Goal: Task Accomplishment & Management: Manage account settings

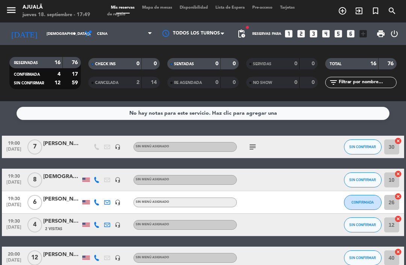
click at [161, 9] on span "Mapa de mesas" at bounding box center [157, 8] width 38 height 4
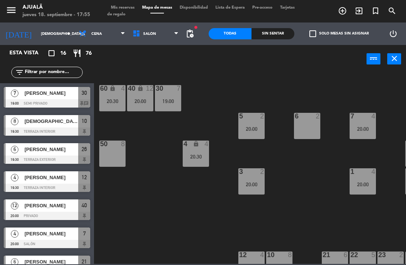
click at [52, 32] on input "[DEMOGRAPHIC_DATA][DATE]" at bounding box center [62, 34] width 51 height 12
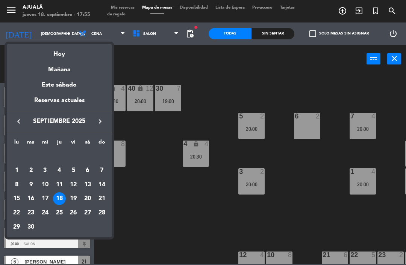
click at [75, 200] on div "19" at bounding box center [73, 199] width 13 height 13
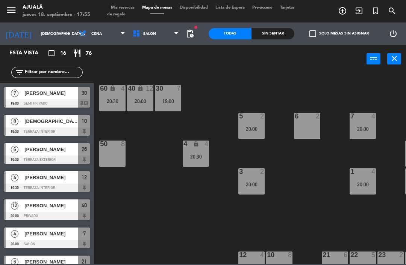
type input "[DATE]"
click at [91, 34] on span "Cena" at bounding box center [102, 34] width 54 height 17
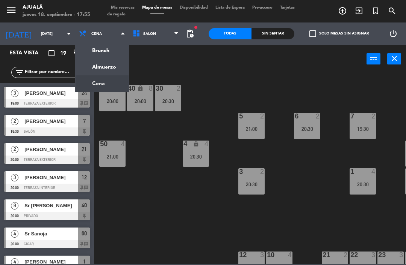
click at [97, 67] on ng-component "menu Ajualä [DATE] 18. septiembre - 17:55 Mis reservas Mapa de mesas Disponibil…" at bounding box center [203, 132] width 406 height 264
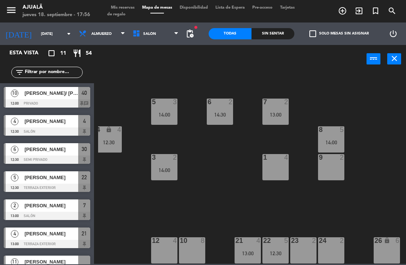
scroll to position [14, 87]
click at [174, 246] on div "12 4" at bounding box center [164, 251] width 26 height 26
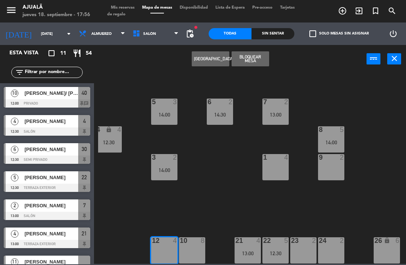
click at [204, 59] on button "[GEOGRAPHIC_DATA]" at bounding box center [211, 58] width 38 height 15
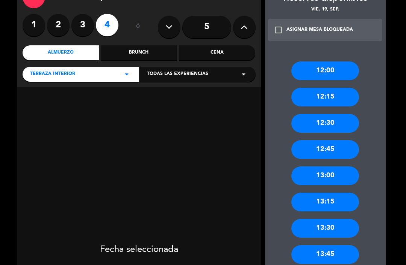
scroll to position [60, 0]
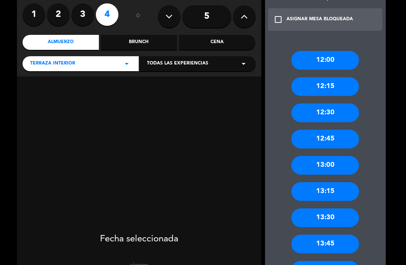
click at [331, 166] on div "13:00" at bounding box center [325, 165] width 68 height 19
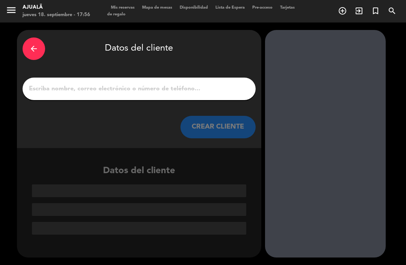
scroll to position [0, 0]
click at [174, 86] on input "1" at bounding box center [139, 89] width 222 height 11
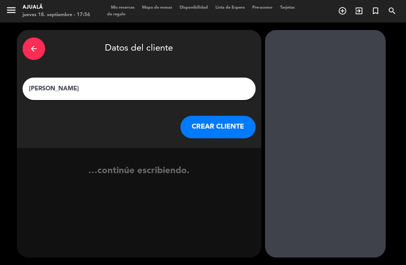
type input "[PERSON_NAME]"
click at [225, 123] on button "CREAR CLIENTE" at bounding box center [217, 127] width 75 height 23
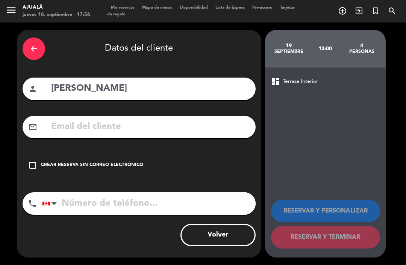
click at [43, 162] on div "Crear reserva sin correo electrónico" at bounding box center [92, 166] width 102 height 8
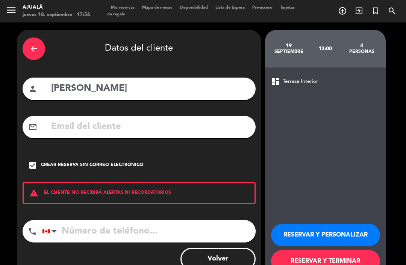
scroll to position [24, 0]
click at [347, 250] on button "RESERVAR Y TERMINAR" at bounding box center [325, 261] width 109 height 23
click at [318, 250] on button "RESERVAR Y TERMINAR" at bounding box center [325, 261] width 109 height 23
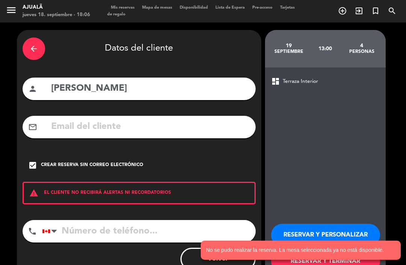
click at [34, 38] on div "arrow_back" at bounding box center [34, 49] width 23 height 23
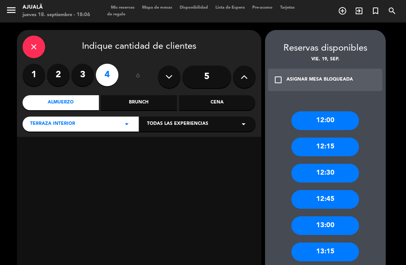
click at [37, 42] on icon "close" at bounding box center [33, 46] width 9 height 9
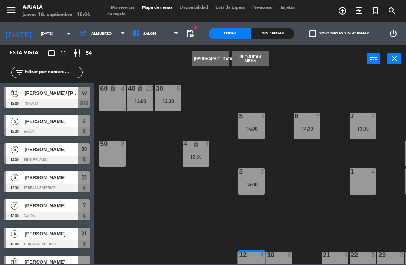
click at [312, 243] on div "30 6 12:30 40 lock 10 12:00 60 lock 4 5 3 14:00 6 2 14:30 7 2 13:00 4 lock 4 12…" at bounding box center [252, 168] width 308 height 192
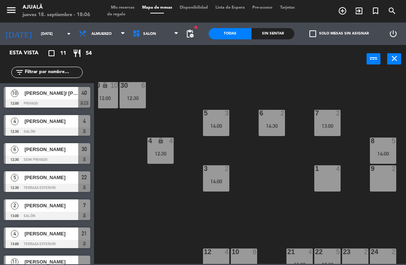
scroll to position [7, 42]
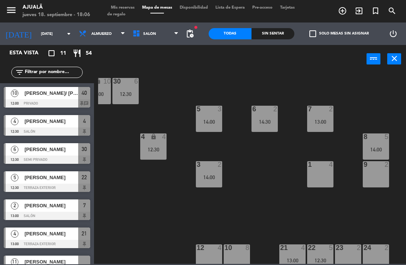
click at [321, 177] on div "1 4" at bounding box center [320, 174] width 26 height 26
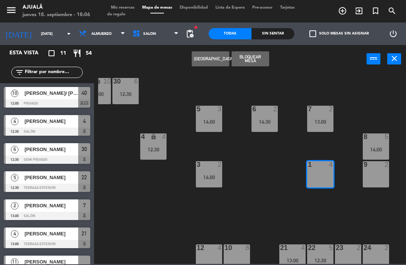
click at [327, 168] on div "4" at bounding box center [332, 164] width 12 height 7
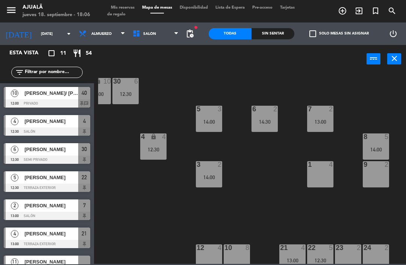
click at [321, 163] on div at bounding box center [320, 164] width 12 height 7
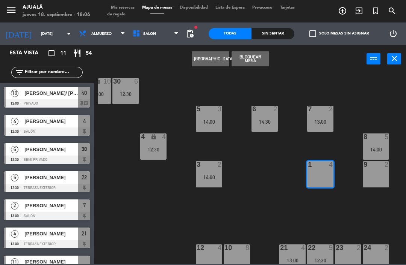
click at [217, 63] on button "[GEOGRAPHIC_DATA]" at bounding box center [211, 58] width 38 height 15
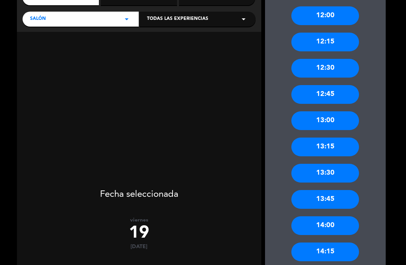
scroll to position [106, 0]
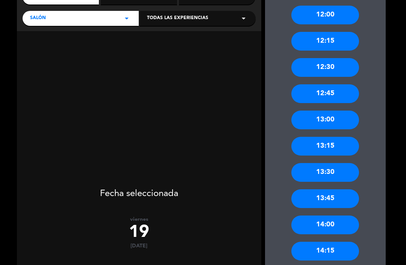
click at [336, 111] on div "13:00" at bounding box center [325, 120] width 68 height 19
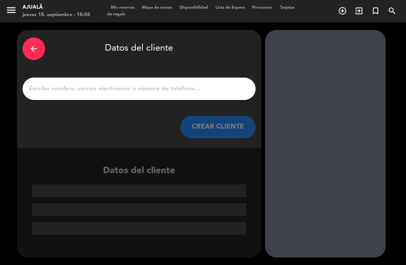
click at [193, 84] on input "1" at bounding box center [139, 89] width 222 height 11
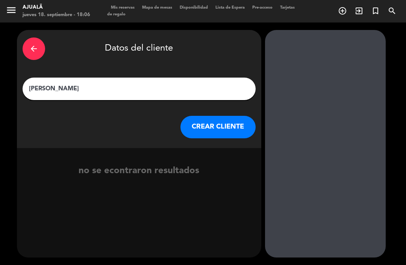
type input "[PERSON_NAME]"
click at [227, 116] on button "CREAR CLIENTE" at bounding box center [217, 127] width 75 height 23
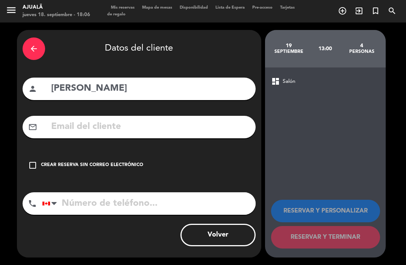
click at [35, 154] on div "check_box_outline_blank Crear reserva sin correo electrónico" at bounding box center [139, 165] width 233 height 23
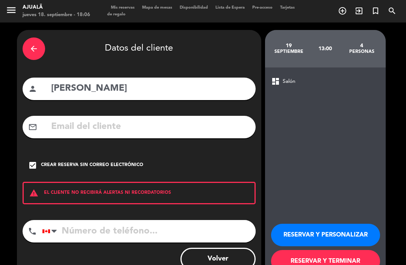
click at [334, 250] on button "RESERVAR Y TERMINAR" at bounding box center [325, 261] width 109 height 23
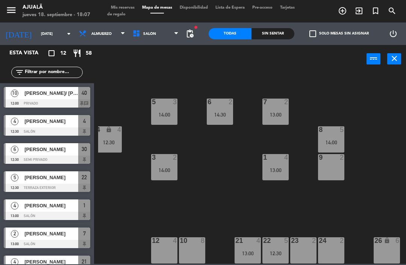
scroll to position [14, 87]
click at [306, 249] on div "23 2" at bounding box center [303, 251] width 26 height 26
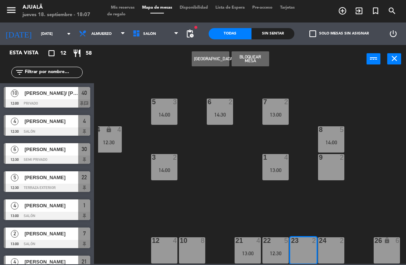
click at [206, 60] on button "[GEOGRAPHIC_DATA]" at bounding box center [211, 58] width 38 height 15
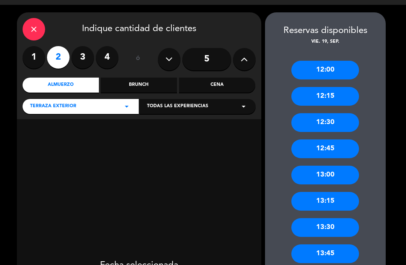
scroll to position [17, 0]
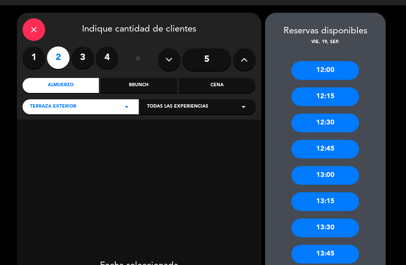
click at [336, 114] on div "12:30" at bounding box center [325, 123] width 68 height 19
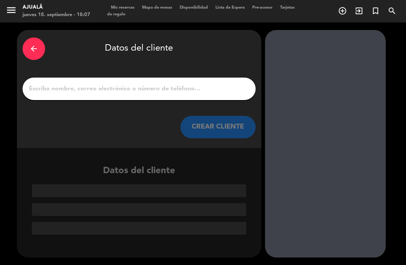
click at [194, 84] on input "1" at bounding box center [139, 89] width 222 height 11
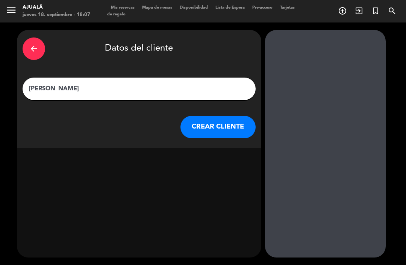
type input "[PERSON_NAME]"
click at [219, 116] on button "CREAR CLIENTE" at bounding box center [217, 127] width 75 height 23
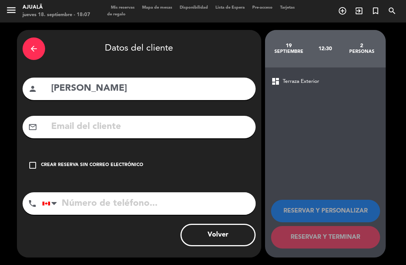
click at [157, 119] on input "text" at bounding box center [149, 126] width 199 height 15
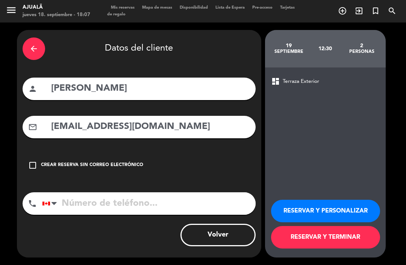
type input "[EMAIL_ADDRESS][DOMAIN_NAME]"
click at [164, 193] on input "tel" at bounding box center [148, 204] width 213 height 23
type input "8092030404"
click at [329, 238] on button "RESERVAR Y TERMINAR" at bounding box center [325, 237] width 109 height 23
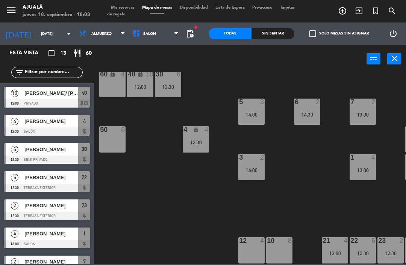
click at [38, 30] on input "[DATE]" at bounding box center [62, 34] width 51 height 12
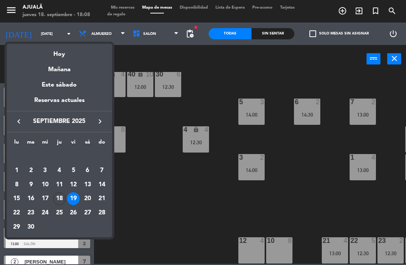
scroll to position [14, 0]
click at [82, 58] on div "Hoy" at bounding box center [59, 51] width 105 height 15
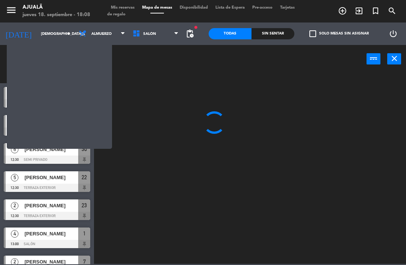
scroll to position [0, 0]
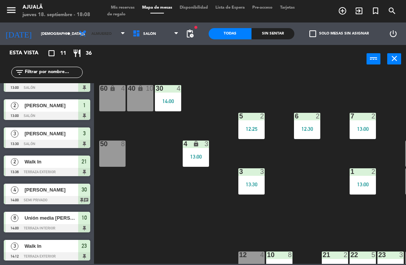
click at [94, 28] on span "Almuerzo" at bounding box center [102, 34] width 54 height 17
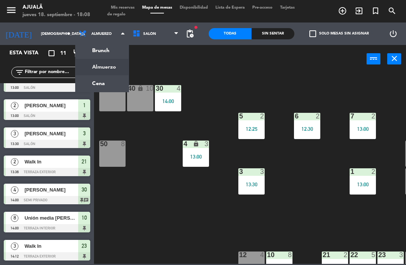
click at [100, 84] on ng-component "menu Ajualä [DATE] 18. septiembre - 18:08 Mis reservas Mapa de mesas Disponibil…" at bounding box center [203, 132] width 406 height 264
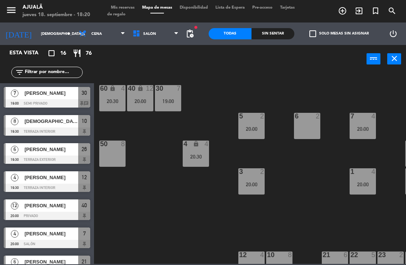
click at [39, 37] on input "[DEMOGRAPHIC_DATA][DATE]" at bounding box center [62, 34] width 51 height 12
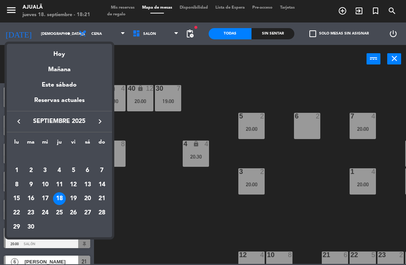
click at [88, 200] on div "20" at bounding box center [87, 199] width 13 height 13
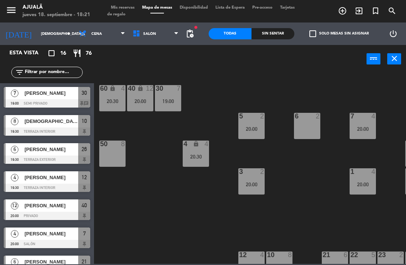
type input "[DATE]"
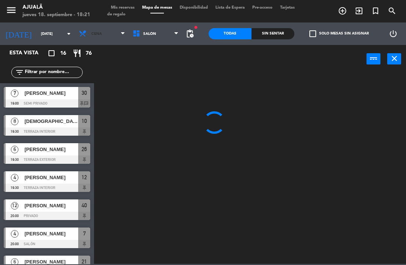
click at [91, 33] on span "Cena" at bounding box center [96, 34] width 11 height 4
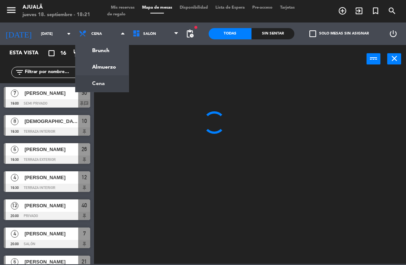
click at [107, 66] on ng-component "menu Ajualä [DATE] 18. septiembre - 18:21 Mis reservas Mapa de mesas Disponibil…" at bounding box center [203, 132] width 406 height 264
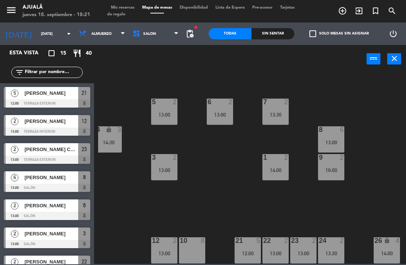
scroll to position [14, 87]
click at [199, 253] on div "10 8" at bounding box center [192, 251] width 26 height 26
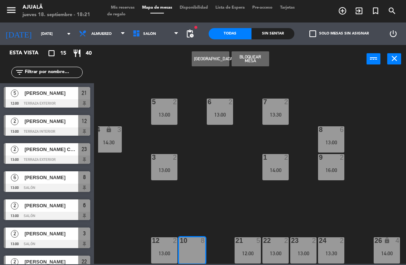
click at [217, 59] on button "[GEOGRAPHIC_DATA]" at bounding box center [211, 58] width 38 height 15
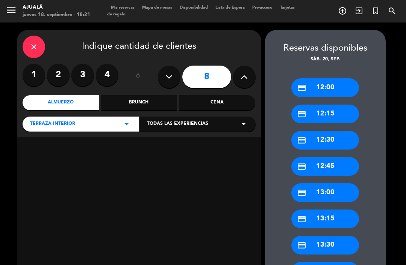
click at [176, 66] on button at bounding box center [169, 77] width 23 height 23
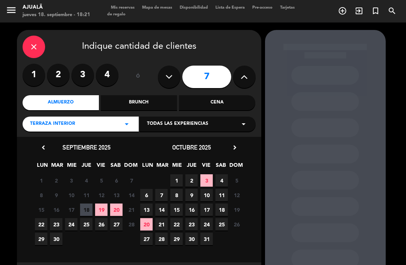
click at [170, 71] on icon at bounding box center [168, 76] width 7 height 11
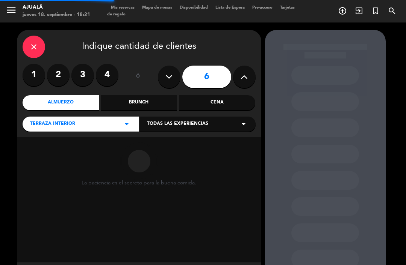
click at [171, 71] on icon at bounding box center [168, 76] width 7 height 11
type input "5"
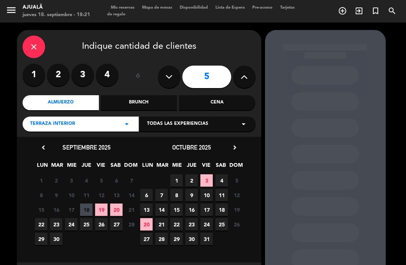
click at [119, 204] on span "20" at bounding box center [116, 210] width 12 height 12
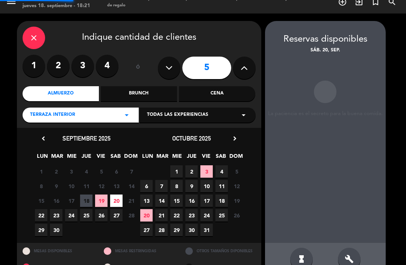
scroll to position [17, 0]
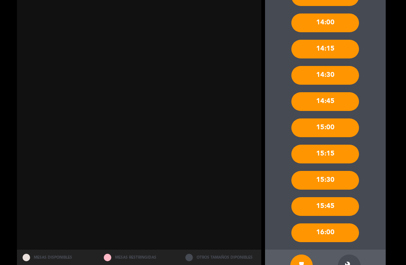
click at [354, 255] on div "build" at bounding box center [349, 266] width 23 height 23
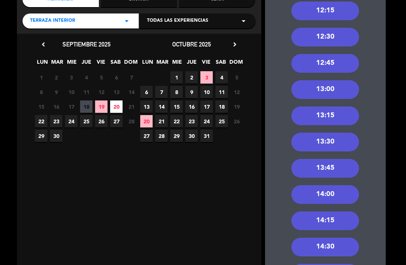
scroll to position [103, 0]
click at [329, 186] on div "14:00" at bounding box center [325, 195] width 68 height 19
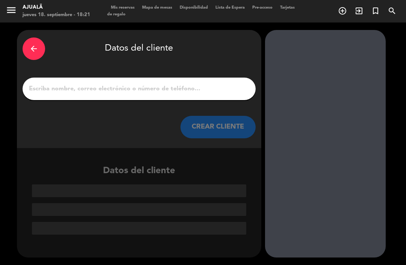
click at [174, 84] on input "1" at bounding box center [139, 89] width 222 height 11
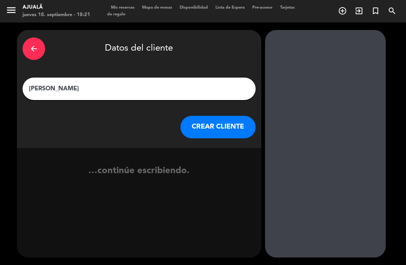
type input "[PERSON_NAME]"
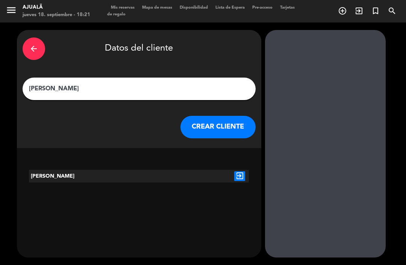
click at [219, 116] on button "CREAR CLIENTE" at bounding box center [217, 127] width 75 height 23
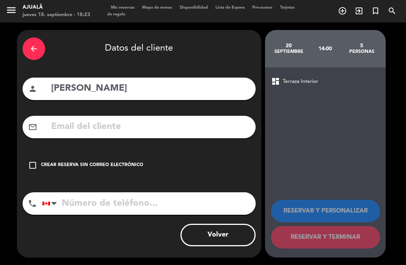
scroll to position [18, 0]
click at [145, 119] on input "text" at bounding box center [149, 126] width 199 height 15
click at [109, 119] on input "text" at bounding box center [149, 126] width 199 height 15
click at [137, 193] on input "tel" at bounding box center [148, 204] width 213 height 23
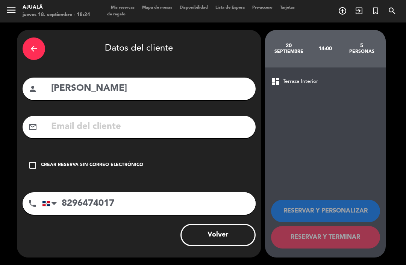
type input "8296474017"
click at [99, 119] on input "text" at bounding box center [149, 126] width 199 height 15
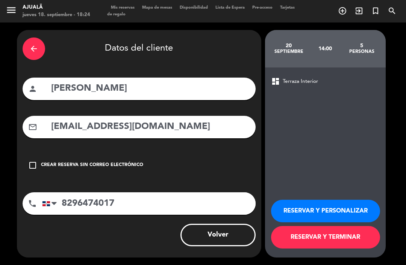
type input "[EMAIL_ADDRESS][DOMAIN_NAME]"
click at [329, 239] on button "RESERVAR Y TERMINAR" at bounding box center [325, 237] width 109 height 23
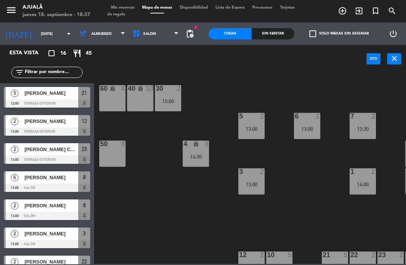
click at [39, 34] on input "[DATE]" at bounding box center [62, 34] width 51 height 12
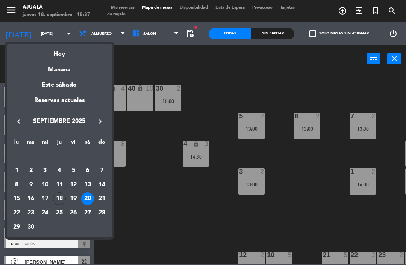
click at [75, 69] on div "Mañana" at bounding box center [59, 66] width 105 height 15
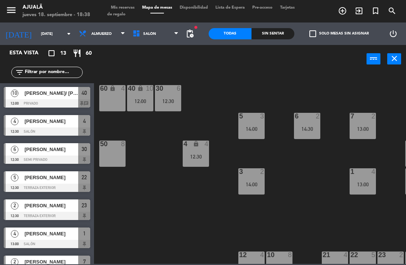
click at [48, 95] on span "[PERSON_NAME]/ [PERSON_NAME]" at bounding box center [51, 93] width 54 height 8
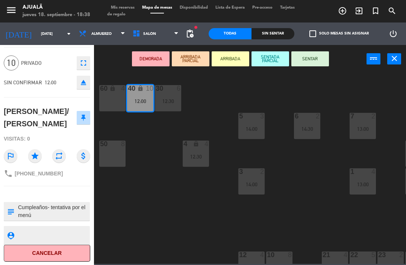
scroll to position [20, 0]
click at [47, 251] on button "Cancelar" at bounding box center [47, 254] width 86 height 17
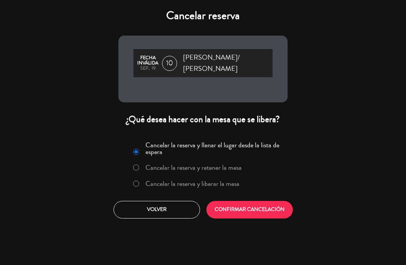
click at [238, 204] on button "CONFIRMAR CANCELACIÓN" at bounding box center [249, 210] width 86 height 18
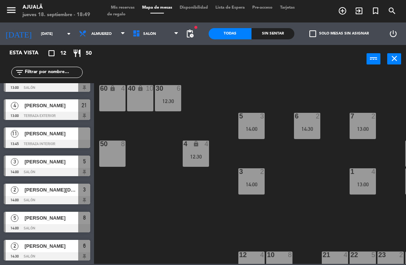
scroll to position [157, 0]
click at [104, 33] on span "Almuerzo" at bounding box center [102, 34] width 54 height 17
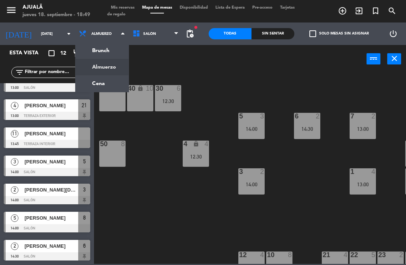
click at [150, 111] on div "40 lock 10" at bounding box center [140, 98] width 26 height 26
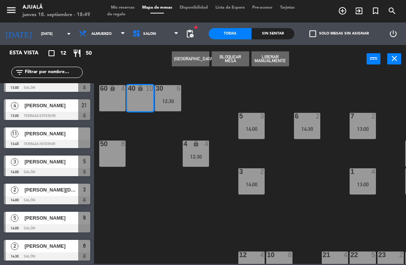
click at [41, 30] on input "[DATE]" at bounding box center [62, 34] width 51 height 12
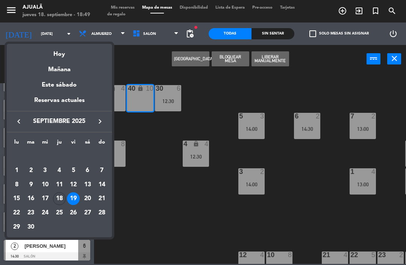
click at [155, 174] on div at bounding box center [203, 132] width 406 height 265
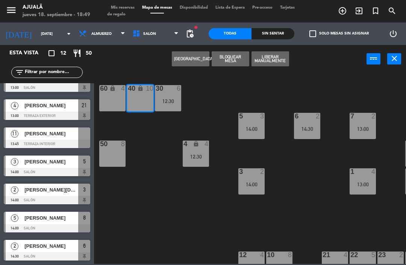
click at [142, 133] on div "30 6 12:30 40 lock 10 60 lock 4 5 3 14:00 6 2 14:30 7 2 13:00 4 lock 4 12:30 8 …" at bounding box center [252, 168] width 308 height 192
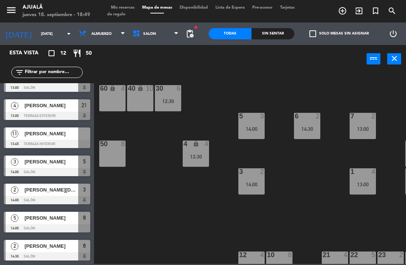
click at [43, 30] on input "[DATE]" at bounding box center [62, 34] width 51 height 12
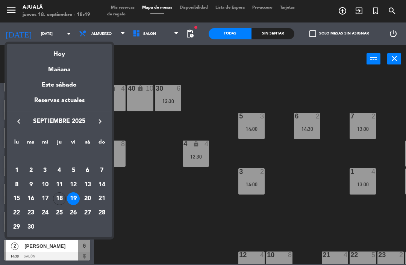
click at [85, 203] on div "20" at bounding box center [87, 199] width 13 height 13
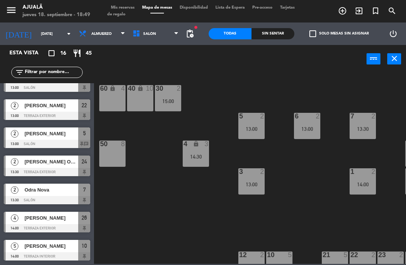
click at [44, 32] on input "[DATE]" at bounding box center [62, 34] width 51 height 12
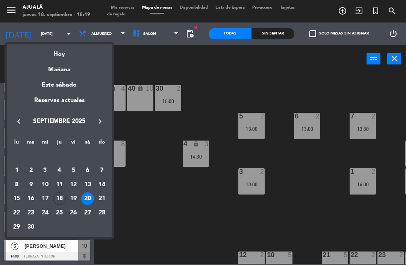
click at [161, 209] on div at bounding box center [203, 132] width 406 height 265
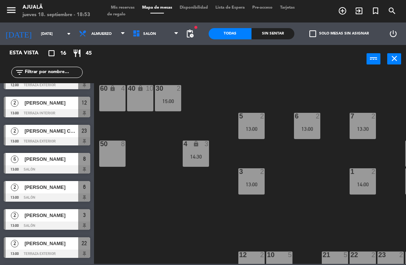
scroll to position [19, 0]
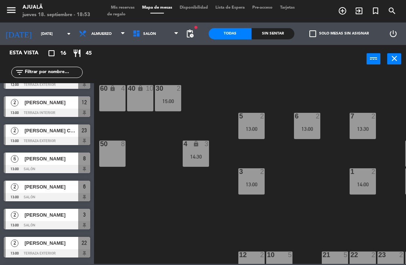
click at [48, 31] on input "[DATE]" at bounding box center [62, 34] width 51 height 12
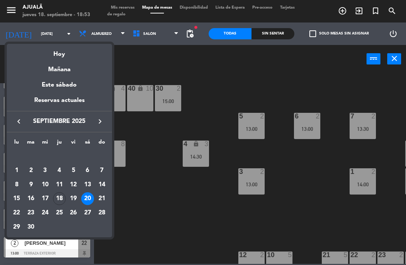
click at [75, 55] on div "Hoy" at bounding box center [59, 51] width 105 height 15
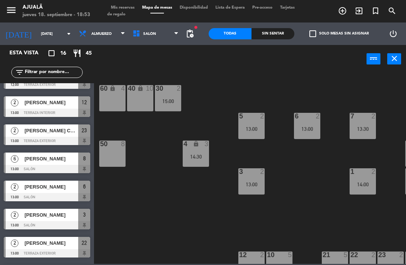
type input "[DEMOGRAPHIC_DATA][DATE]"
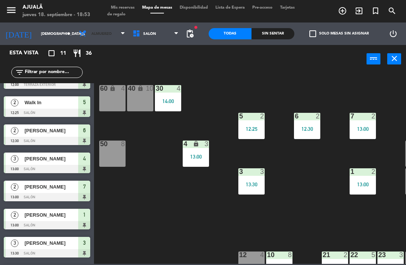
click at [93, 34] on span "Almuerzo" at bounding box center [101, 34] width 20 height 4
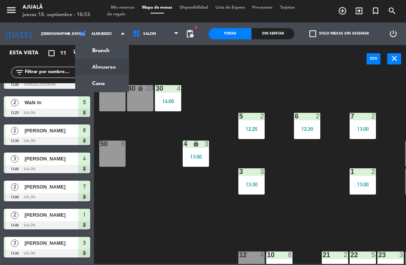
click at [98, 81] on ng-component "menu Ajualä [DATE] 18. septiembre - 18:53 Mis reservas Mapa de mesas Disponibil…" at bounding box center [203, 132] width 406 height 264
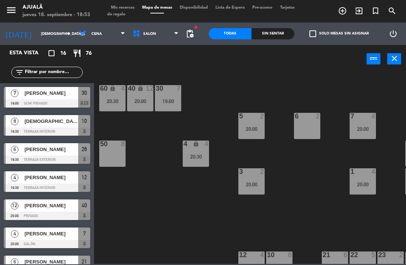
scroll to position [0, 0]
click at [51, 95] on span "[PERSON_NAME]" at bounding box center [51, 93] width 54 height 8
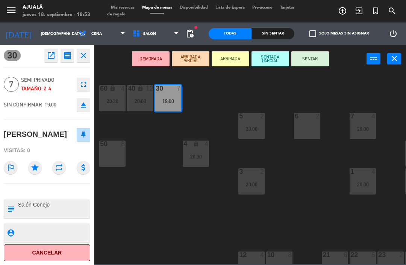
click at [310, 58] on button "SENTAR" at bounding box center [310, 58] width 38 height 15
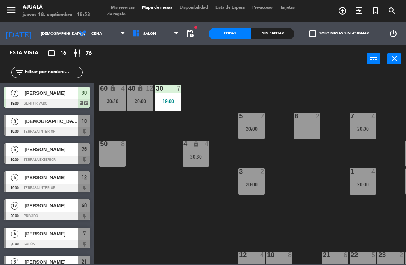
click at [59, 99] on div "[PERSON_NAME]" at bounding box center [51, 93] width 54 height 12
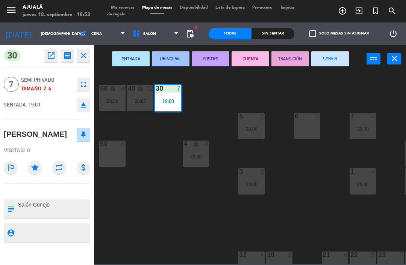
click at [62, 211] on textarea at bounding box center [53, 209] width 72 height 16
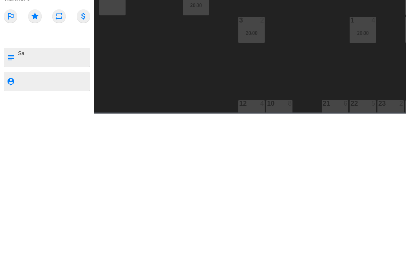
type textarea "S"
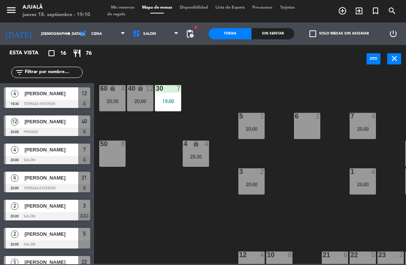
scroll to position [83, 0]
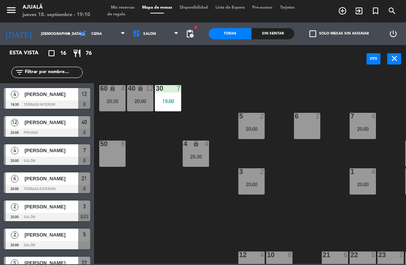
click at [52, 125] on span "[PERSON_NAME]" at bounding box center [51, 123] width 54 height 8
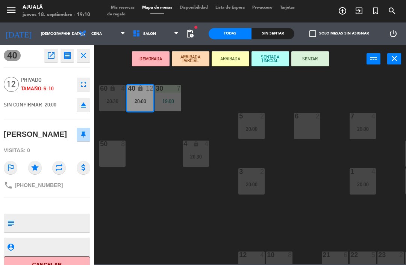
click at [314, 58] on button "SENTAR" at bounding box center [310, 58] width 38 height 15
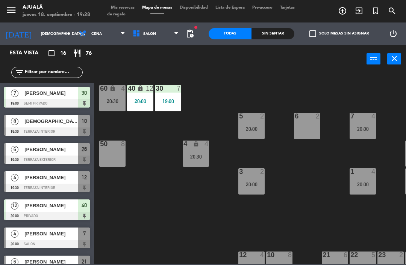
scroll to position [12, 0]
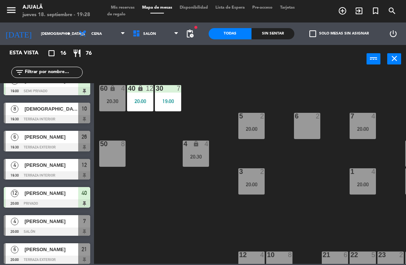
click at [46, 29] on input "[DEMOGRAPHIC_DATA][DATE]" at bounding box center [62, 34] width 51 height 12
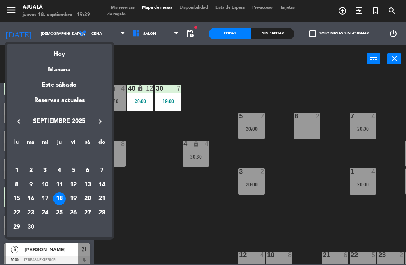
click at [77, 86] on div "Este sábado" at bounding box center [59, 85] width 105 height 21
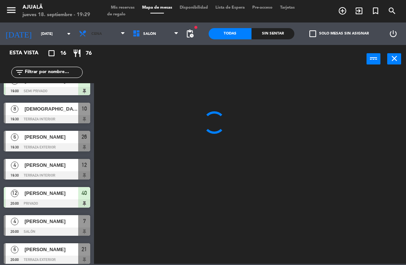
click at [91, 33] on span "Cena" at bounding box center [96, 34] width 11 height 4
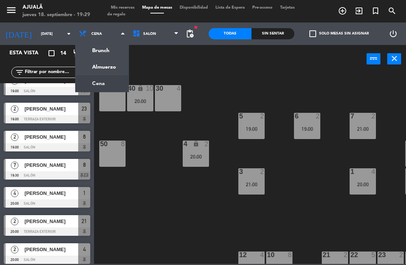
click at [104, 67] on ng-component "menu Ajualä [DATE] 18. septiembre - 19:29 Mis reservas Mapa de mesas Disponibil…" at bounding box center [203, 132] width 406 height 264
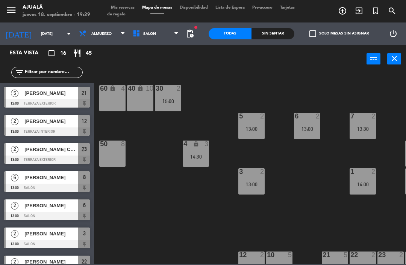
scroll to position [0, 0]
click at [37, 32] on input "[DATE]" at bounding box center [62, 34] width 51 height 12
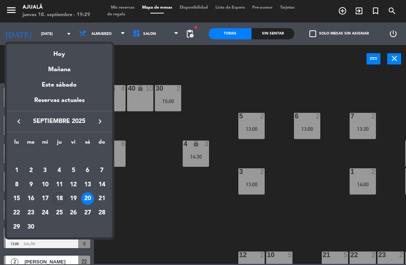
click at [62, 197] on div "18" at bounding box center [59, 199] width 13 height 13
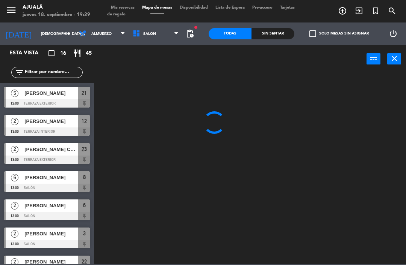
click at [89, 37] on span "Almuerzo" at bounding box center [102, 34] width 54 height 17
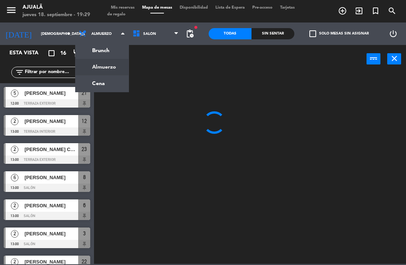
click at [83, 85] on ng-component "menu Ajualä [DATE] 18. septiembre - 19:29 Mis reservas Mapa de mesas Disponibil…" at bounding box center [203, 132] width 406 height 264
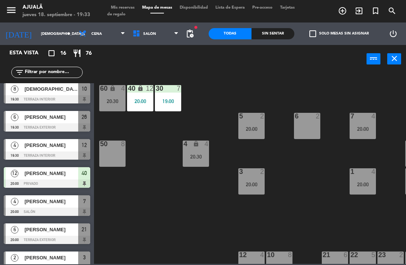
scroll to position [28, 0]
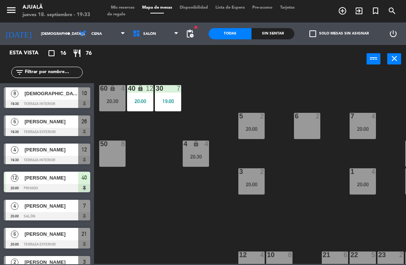
click at [58, 154] on div "[PERSON_NAME]" at bounding box center [51, 150] width 54 height 12
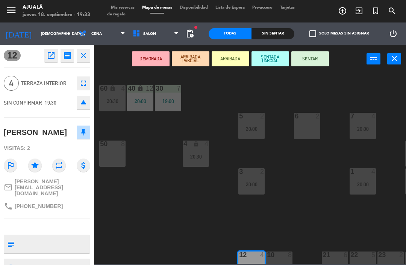
click at [48, 57] on icon "open_in_new" at bounding box center [51, 55] width 9 height 9
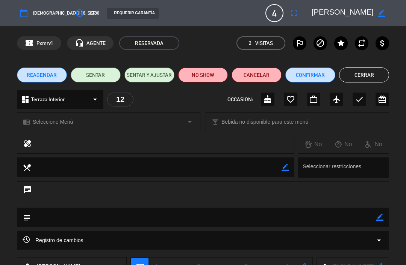
click at [288, 12] on button "fullscreen" at bounding box center [294, 13] width 14 height 14
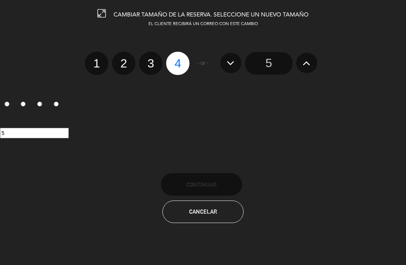
click at [272, 61] on input "5" at bounding box center [268, 63] width 47 height 23
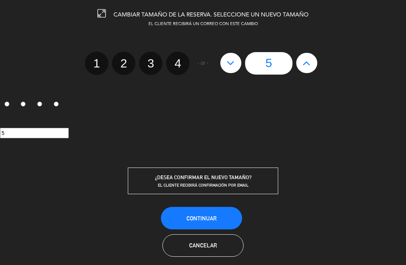
click at [189, 216] on span "Continuar" at bounding box center [201, 219] width 30 height 6
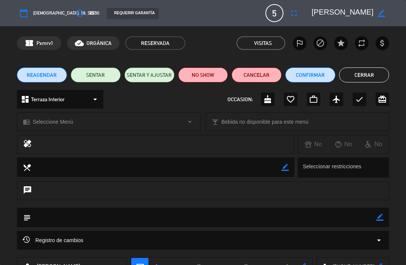
click at [102, 81] on button "SENTAR" at bounding box center [96, 75] width 50 height 15
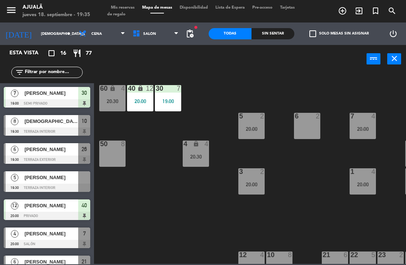
click at [40, 32] on input "[DEMOGRAPHIC_DATA][DATE]" at bounding box center [62, 34] width 51 height 12
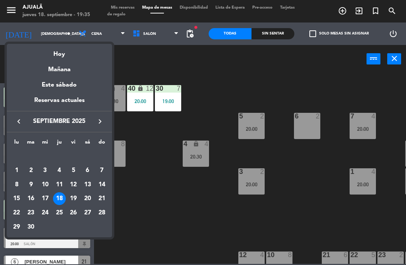
click at [75, 202] on div "19" at bounding box center [73, 199] width 13 height 13
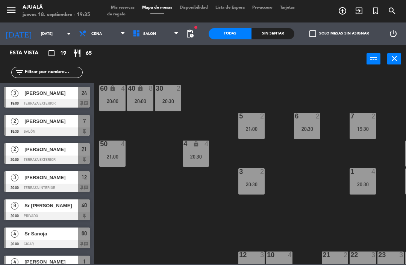
scroll to position [0, 0]
click at [37, 34] on input "[DATE]" at bounding box center [62, 34] width 51 height 12
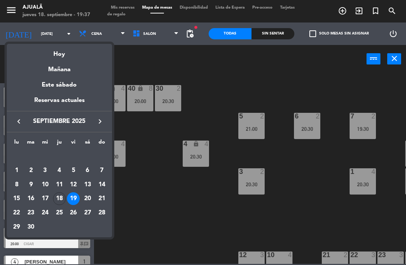
click at [89, 200] on div "20" at bounding box center [87, 199] width 13 height 13
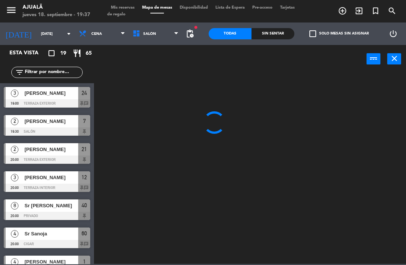
type input "[DATE]"
click at [91, 33] on span "Cena" at bounding box center [96, 34] width 11 height 4
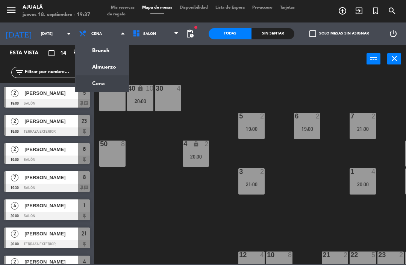
click at [110, 72] on ng-component "menu Ajualä [DATE] 18. septiembre - 19:37 Mis reservas Mapa de mesas Disponibil…" at bounding box center [203, 132] width 406 height 264
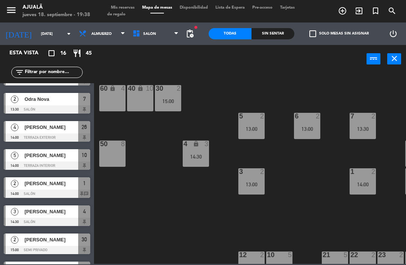
scroll to position [250, 0]
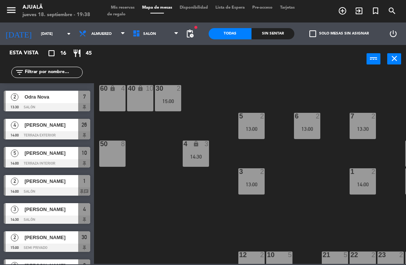
click at [67, 241] on span "[PERSON_NAME]" at bounding box center [51, 238] width 54 height 8
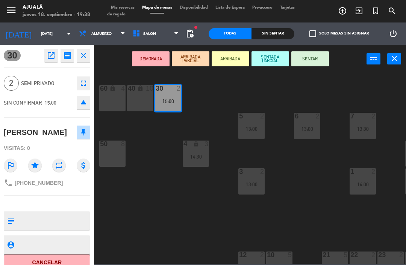
click at [57, 57] on button "open_in_new" at bounding box center [51, 56] width 14 height 14
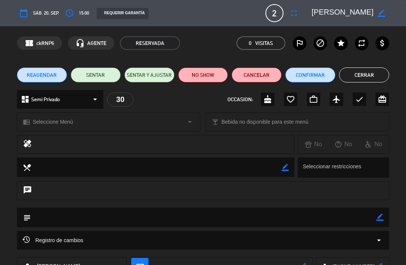
click at [380, 217] on icon "border_color" at bounding box center [379, 217] width 7 height 7
click at [350, 221] on textarea at bounding box center [203, 217] width 345 height 19
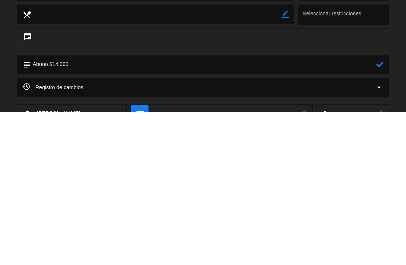
type textarea "Abono $14,000"
click at [381, 214] on icon at bounding box center [379, 217] width 7 height 7
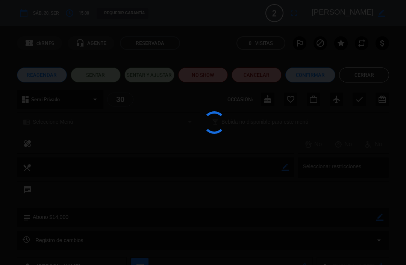
type textarea "Abono $14,000"
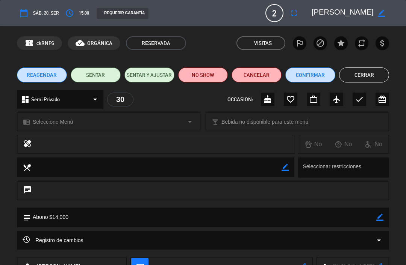
click at [361, 68] on button "Cerrar" at bounding box center [364, 75] width 50 height 15
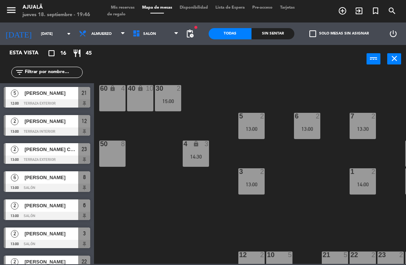
scroll to position [105, 0]
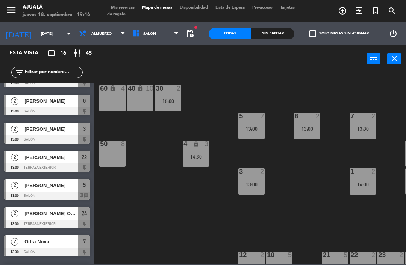
click at [42, 40] on input "[DATE]" at bounding box center [62, 34] width 51 height 12
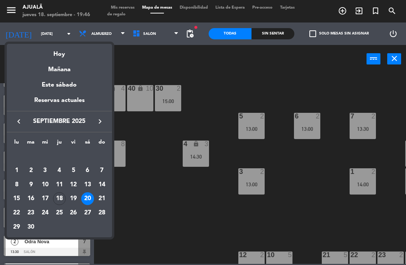
click at [59, 204] on div "18" at bounding box center [59, 199] width 13 height 13
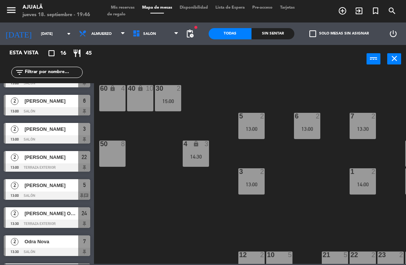
type input "[DEMOGRAPHIC_DATA][DATE]"
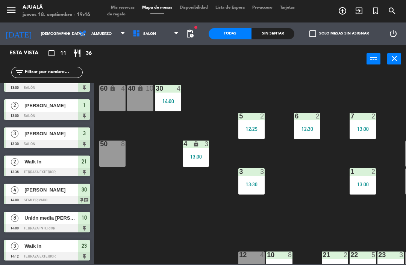
scroll to position [128, 0]
click at [96, 37] on span "Almuerzo" at bounding box center [102, 34] width 54 height 17
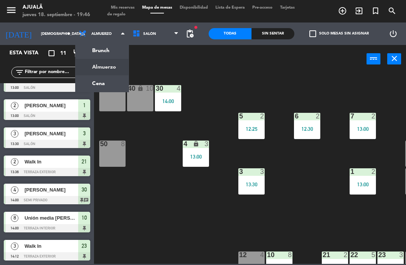
click at [113, 81] on ng-component "menu Ajualä [DATE] 18. septiembre - 19:46 Mis reservas Mapa de mesas Disponibil…" at bounding box center [203, 132] width 406 height 264
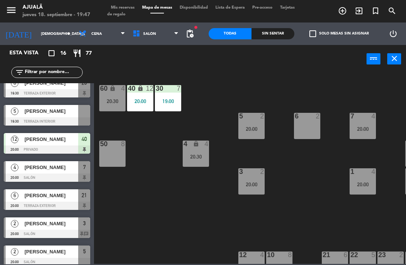
scroll to position [55, 0]
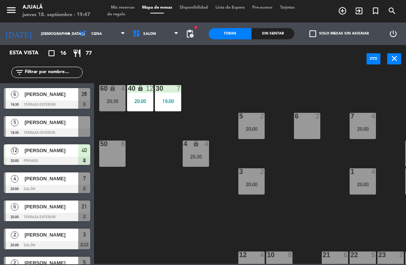
click at [64, 128] on div "[PERSON_NAME]" at bounding box center [51, 122] width 54 height 12
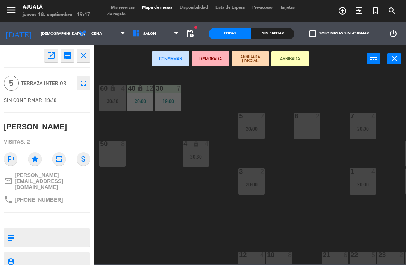
click at [55, 54] on icon "open_in_new" at bounding box center [51, 55] width 9 height 9
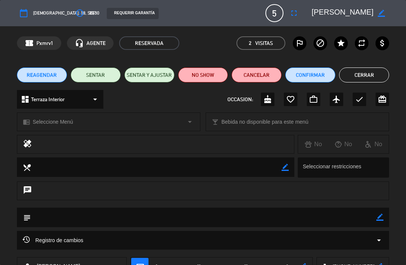
click at [99, 81] on button "SENTAR" at bounding box center [96, 75] width 50 height 15
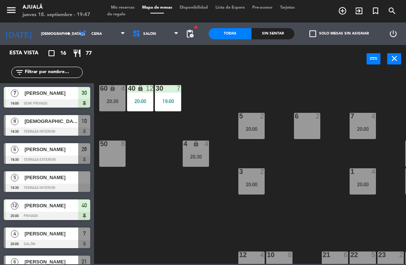
click at [55, 177] on span "[PERSON_NAME]" at bounding box center [51, 178] width 54 height 8
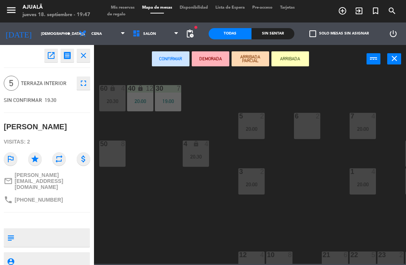
click at [50, 54] on icon "open_in_new" at bounding box center [51, 55] width 9 height 9
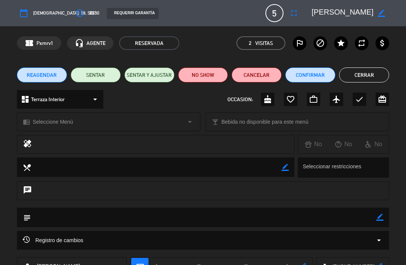
click at [97, 72] on button "SENTAR" at bounding box center [96, 75] width 50 height 15
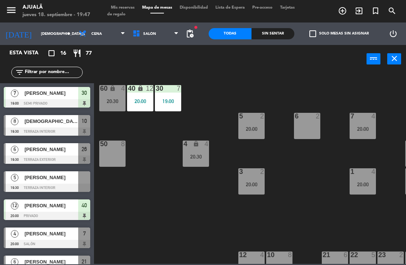
scroll to position [0, 0]
click at [68, 151] on span "[PERSON_NAME]" at bounding box center [51, 150] width 54 height 8
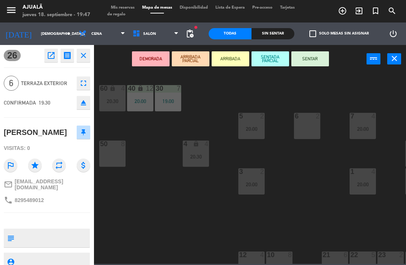
click at [311, 55] on button "SENTAR" at bounding box center [310, 58] width 38 height 15
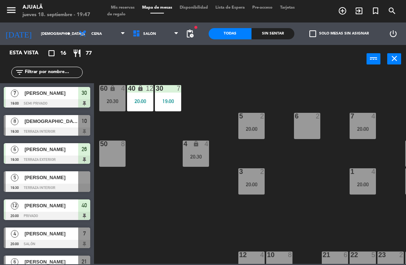
click at [61, 179] on span "[PERSON_NAME]" at bounding box center [51, 178] width 54 height 8
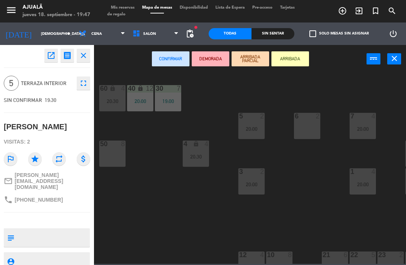
click at [51, 56] on icon "open_in_new" at bounding box center [51, 55] width 9 height 9
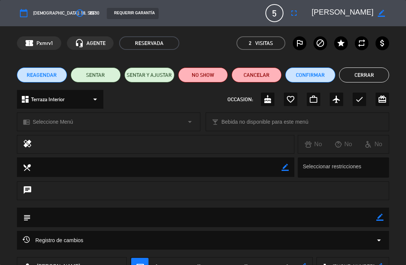
click at [99, 73] on button "SENTAR" at bounding box center [96, 75] width 50 height 15
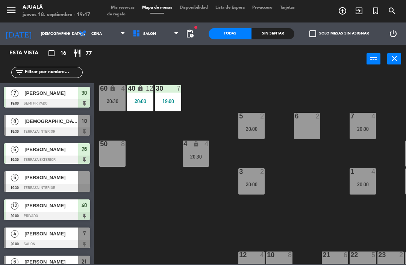
click at [68, 182] on div "[PERSON_NAME]" at bounding box center [51, 178] width 54 height 12
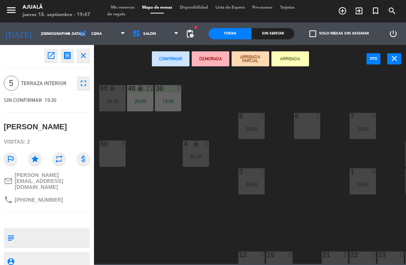
click at [47, 54] on icon "open_in_new" at bounding box center [51, 55] width 9 height 9
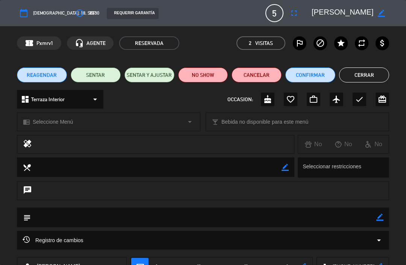
click at [149, 73] on button "SENTAR Y AJUSTAR" at bounding box center [149, 75] width 50 height 15
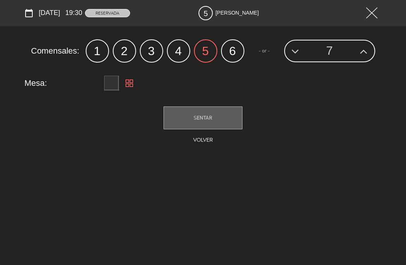
click at [226, 112] on button "SENTAR" at bounding box center [202, 118] width 79 height 23
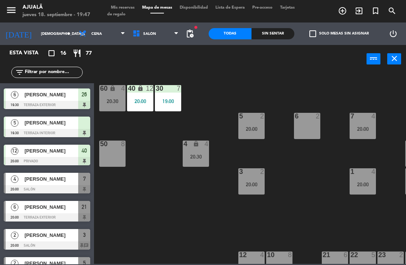
scroll to position [62, 0]
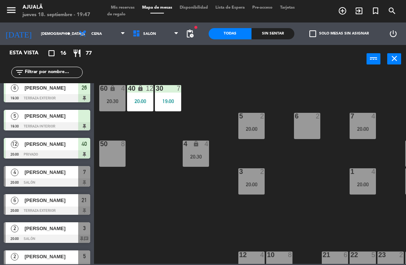
click at [63, 206] on div "[PERSON_NAME]" at bounding box center [51, 201] width 54 height 12
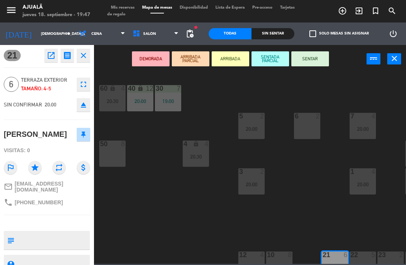
click at [305, 52] on button "SENTAR" at bounding box center [310, 58] width 38 height 15
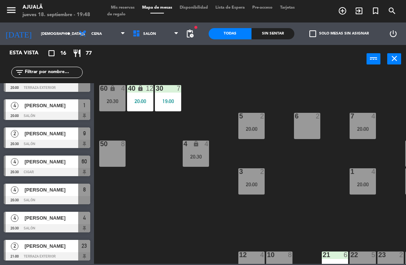
scroll to position [269, 0]
click at [63, 192] on span "[PERSON_NAME]" at bounding box center [51, 190] width 54 height 8
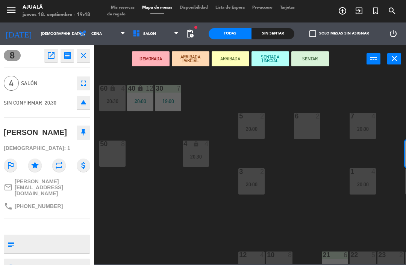
click at [51, 52] on icon "open_in_new" at bounding box center [51, 55] width 9 height 9
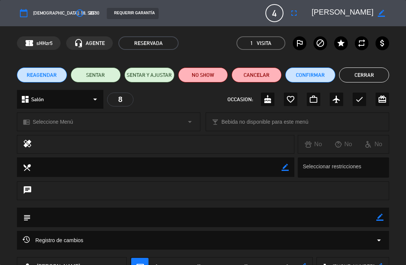
click at [295, 14] on icon "fullscreen" at bounding box center [293, 13] width 9 height 9
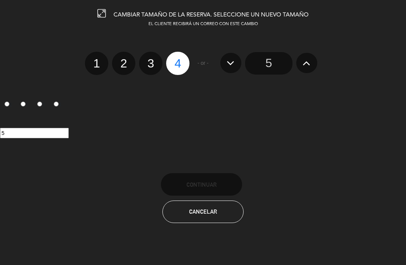
click at [124, 66] on label "2" at bounding box center [123, 63] width 23 height 23
click at [124, 59] on input "2" at bounding box center [122, 56] width 5 height 5
radio input "true"
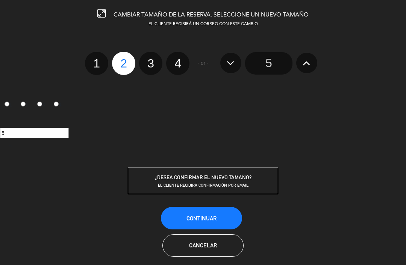
radio input "false"
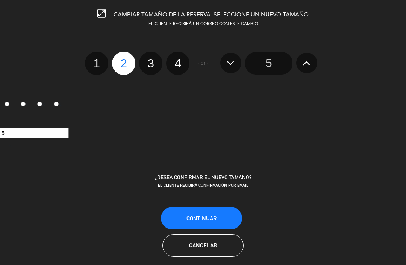
radio input "false"
radio input "true"
click at [216, 214] on button "Continuar" at bounding box center [201, 218] width 81 height 23
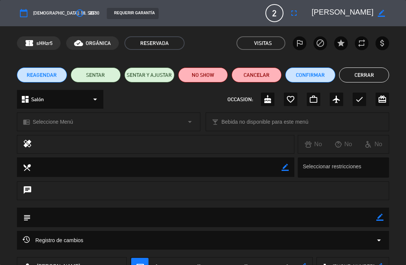
click at [368, 75] on button "Cerrar" at bounding box center [364, 75] width 50 height 15
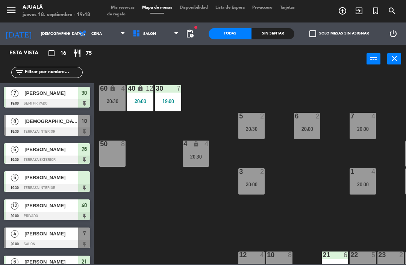
scroll to position [0, 0]
click at [67, 125] on span "[DEMOGRAPHIC_DATA][PERSON_NAME]" at bounding box center [51, 122] width 54 height 8
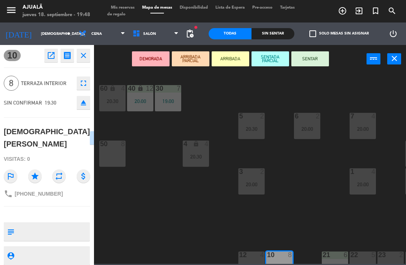
click at [52, 52] on icon "open_in_new" at bounding box center [51, 55] width 9 height 9
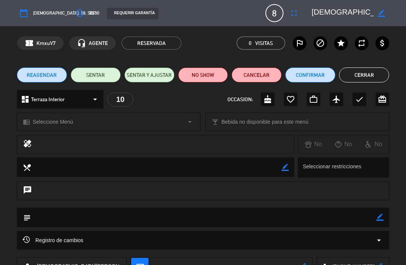
click at [294, 16] on icon "fullscreen" at bounding box center [293, 13] width 9 height 9
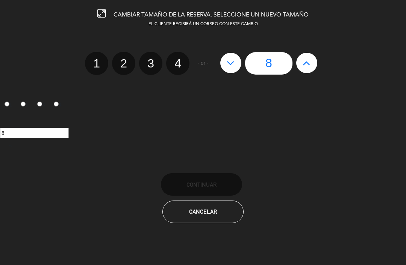
click at [312, 61] on button at bounding box center [306, 63] width 21 height 20
type input "9"
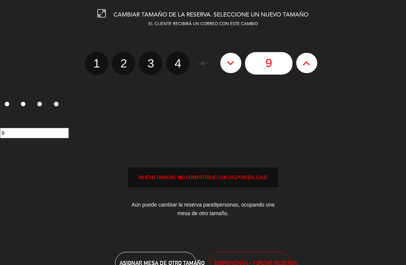
click at [304, 61] on icon at bounding box center [306, 63] width 8 height 12
type input "10"
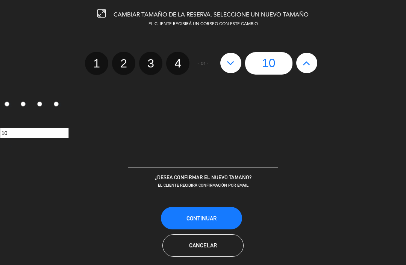
click at [218, 217] on button "Continuar" at bounding box center [201, 218] width 81 height 23
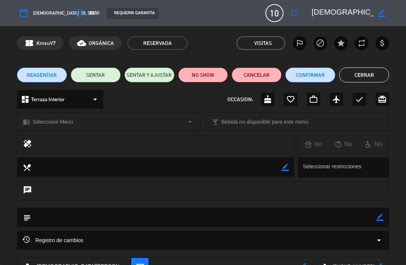
click at [359, 78] on button "Cerrar" at bounding box center [364, 75] width 50 height 15
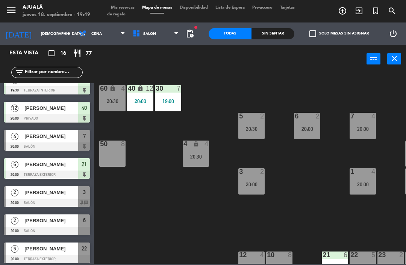
scroll to position [97, 0]
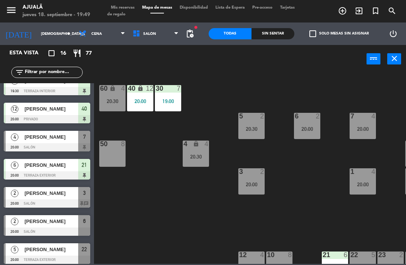
click at [62, 142] on div "[PERSON_NAME]" at bounding box center [51, 137] width 54 height 12
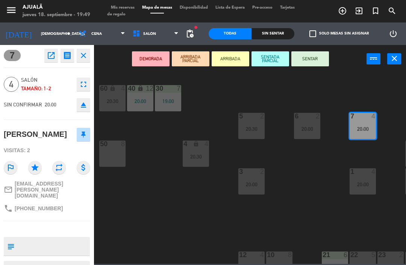
click at [311, 57] on button "SENTAR" at bounding box center [310, 58] width 38 height 15
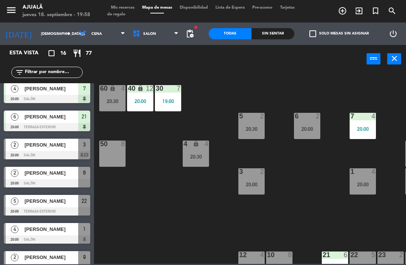
scroll to position [146, 0]
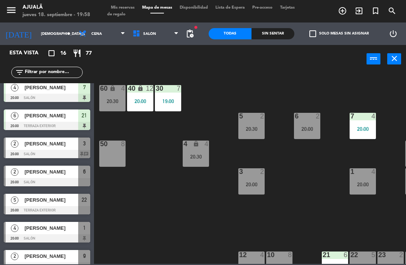
click at [74, 140] on div "[PERSON_NAME]" at bounding box center [51, 144] width 54 height 12
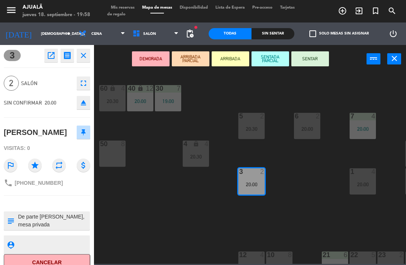
click at [311, 55] on button "SENTAR" at bounding box center [310, 58] width 38 height 15
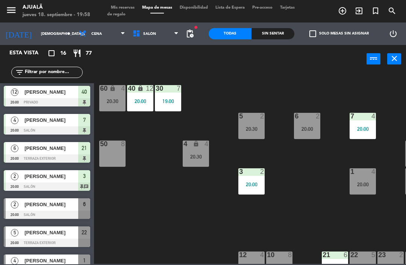
scroll to position [126, 0]
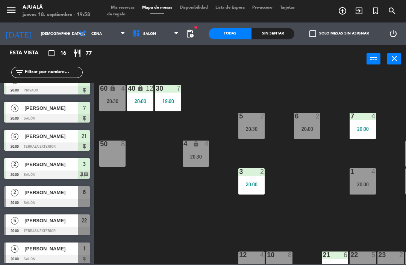
click at [68, 199] on div at bounding box center [47, 203] width 86 height 8
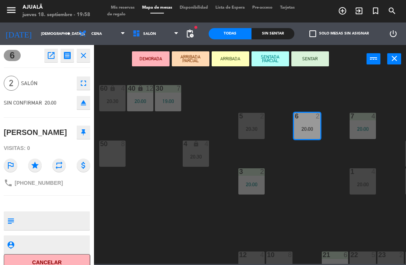
click at [314, 60] on button "SENTAR" at bounding box center [310, 58] width 38 height 15
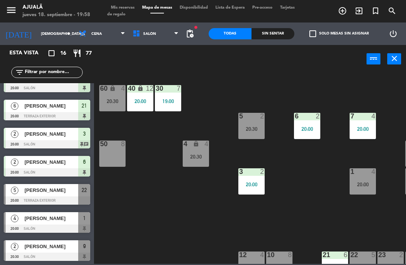
scroll to position [158, 0]
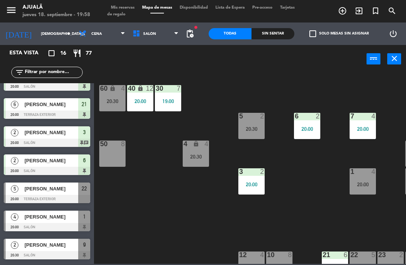
click at [66, 193] on div "[PERSON_NAME]" at bounding box center [51, 189] width 54 height 12
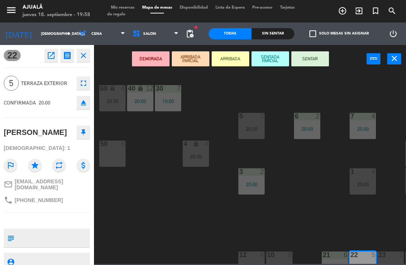
click at [53, 54] on icon "open_in_new" at bounding box center [51, 55] width 9 height 9
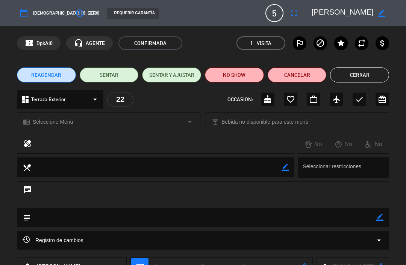
click at [294, 19] on button "fullscreen" at bounding box center [294, 13] width 14 height 14
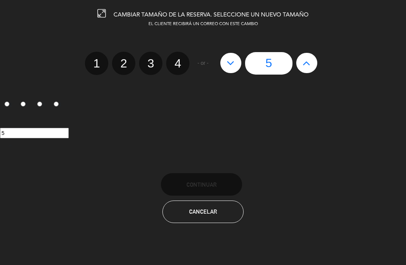
click at [130, 58] on label "2" at bounding box center [123, 63] width 23 height 23
click at [125, 58] on input "2" at bounding box center [122, 56] width 5 height 5
radio input "true"
radio input "false"
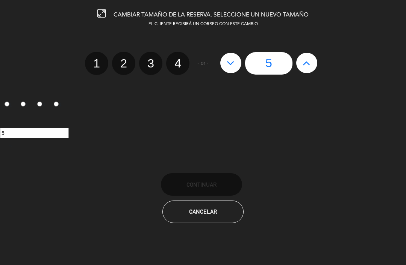
radio input "false"
radio input "true"
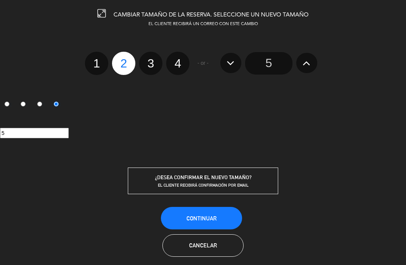
click at [211, 210] on button "Continuar" at bounding box center [201, 218] width 81 height 23
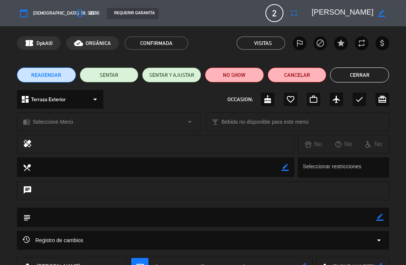
click at [113, 75] on button "SENTAR" at bounding box center [109, 75] width 59 height 15
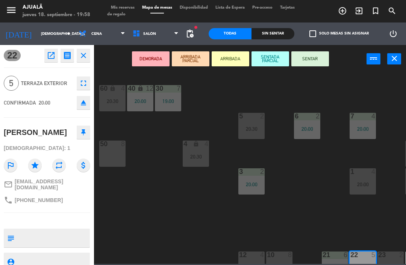
click at [320, 50] on div "DEMORADA ARRIBADA PARCIAL ARRIBADA SENTADA PARCIAL SENTAR power_input close" at bounding box center [230, 59] width 272 height 29
click at [313, 59] on button "SENTAR" at bounding box center [310, 58] width 38 height 15
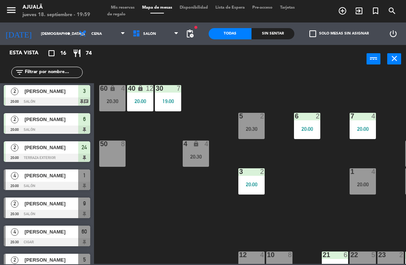
scroll to position [199, 0]
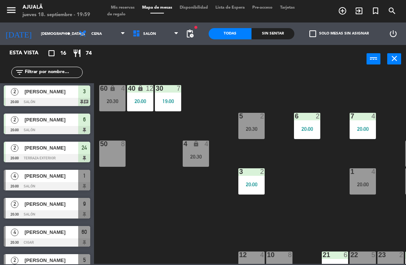
click at [65, 178] on span "[PERSON_NAME]" at bounding box center [51, 176] width 54 height 8
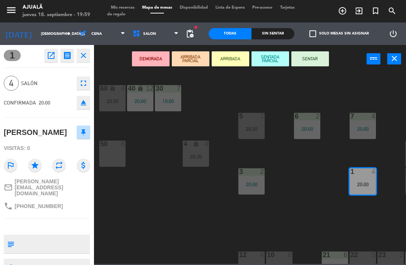
click at [307, 60] on button "SENTAR" at bounding box center [310, 58] width 38 height 15
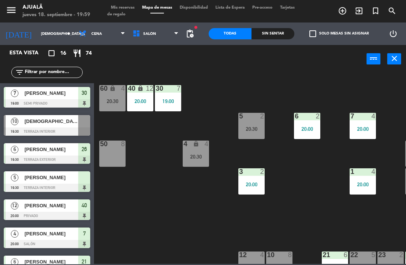
scroll to position [0, 0]
click at [66, 126] on div "[DEMOGRAPHIC_DATA][PERSON_NAME]" at bounding box center [51, 121] width 54 height 12
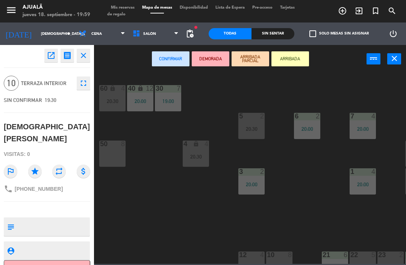
click at [52, 55] on icon "open_in_new" at bounding box center [51, 55] width 9 height 9
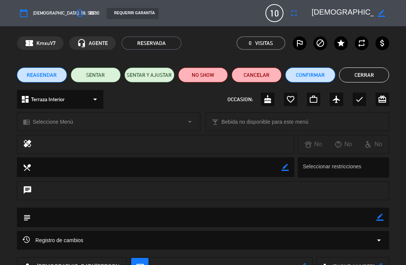
click at [148, 75] on button "SENTAR Y AJUSTAR" at bounding box center [149, 75] width 50 height 15
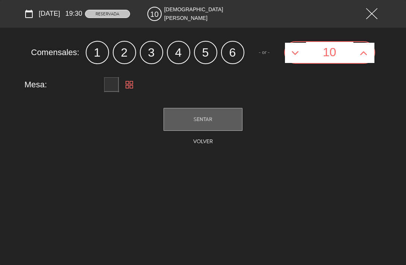
click at [220, 116] on button "SENTAR" at bounding box center [202, 119] width 79 height 23
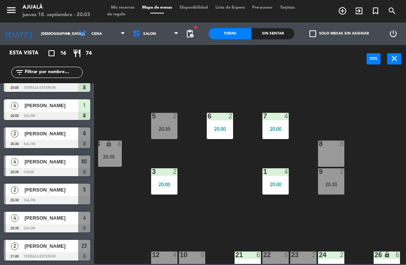
scroll to position [0, 87]
click at [325, 156] on div "8 8" at bounding box center [331, 154] width 26 height 26
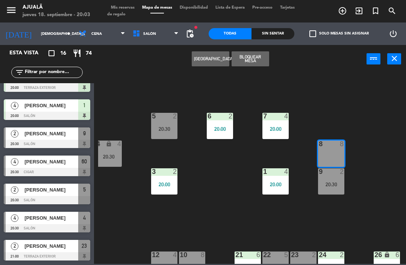
click at [199, 60] on button "[GEOGRAPHIC_DATA]" at bounding box center [211, 58] width 38 height 15
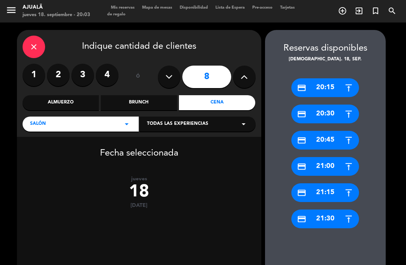
click at [39, 36] on div "close" at bounding box center [34, 47] width 23 height 23
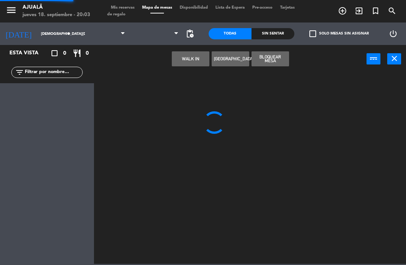
click at [183, 56] on button "WALK IN" at bounding box center [191, 58] width 38 height 15
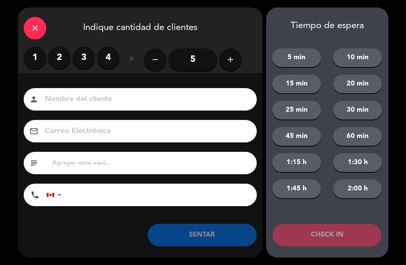
click at [56, 56] on label "2" at bounding box center [59, 58] width 23 height 23
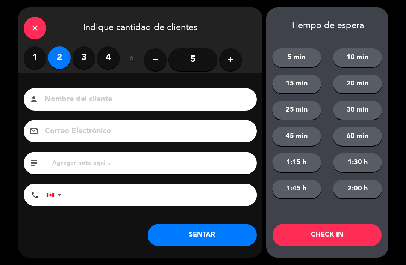
click at [118, 103] on input at bounding box center [145, 99] width 203 height 13
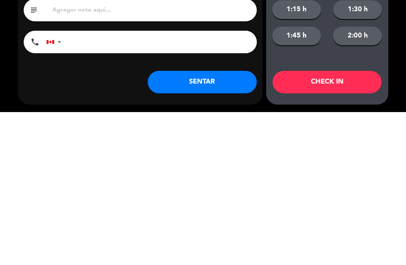
type input "Pirigua"
click at [201, 224] on button "SENTAR" at bounding box center [202, 235] width 109 height 23
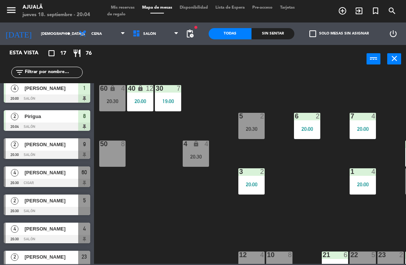
scroll to position [287, 0]
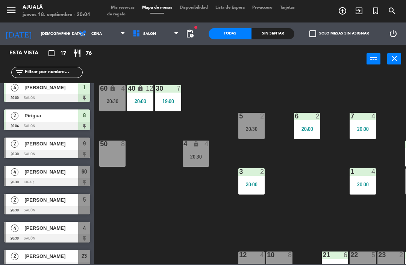
click at [118, 91] on div "lock" at bounding box center [112, 88] width 12 height 7
click at [187, 237] on div "30 7 19:00 40 lock 12 20:00 60 lock 4 20:30 5 2 20:30 6 2 20:00 7 4 20:00 4 loc…" at bounding box center [252, 168] width 308 height 192
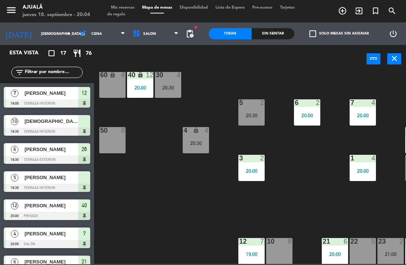
scroll to position [58, 0]
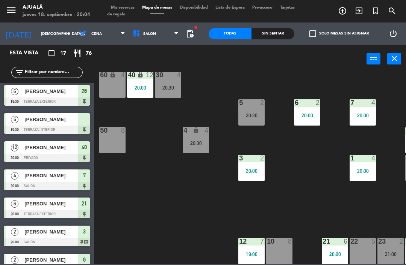
click at [176, 184] on div "30 4 20:30 40 lock 12 20:00 60 lock 4 5 2 20:30 6 2 20:00 7 4 20:00 4 lock 4 20…" at bounding box center [252, 168] width 308 height 192
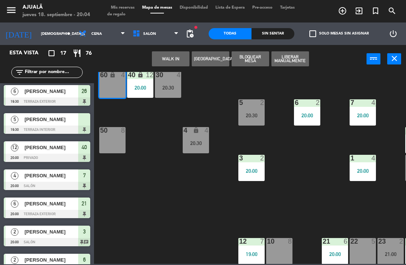
click at [175, 60] on button "WALK IN" at bounding box center [171, 58] width 38 height 15
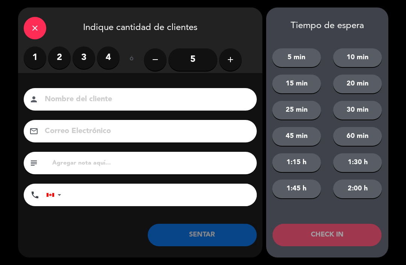
click at [190, 58] on input "5" at bounding box center [192, 59] width 49 height 23
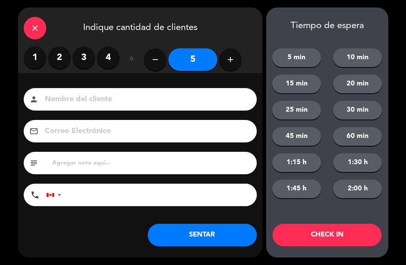
click at [186, 100] on input at bounding box center [145, 99] width 203 height 13
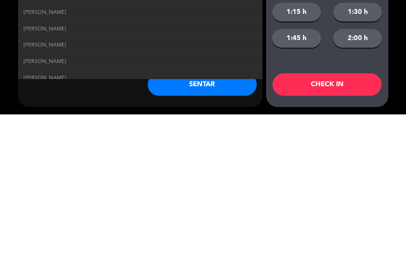
type input "[PERSON_NAME]"
click at [214, 224] on button "SENTAR" at bounding box center [202, 235] width 109 height 23
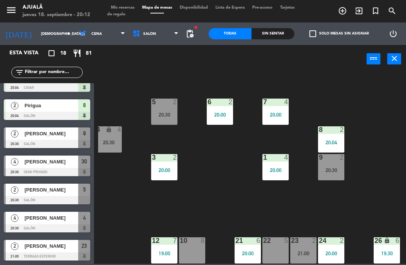
scroll to position [326, 0]
click at [66, 136] on span "[PERSON_NAME]" at bounding box center [51, 134] width 54 height 8
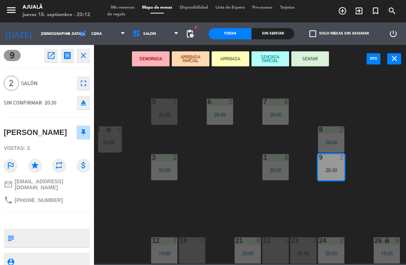
click at [313, 61] on button "SENTAR" at bounding box center [310, 58] width 38 height 15
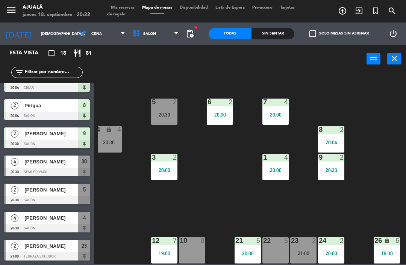
click at [51, 32] on input "[DEMOGRAPHIC_DATA][DATE]" at bounding box center [62, 34] width 51 height 12
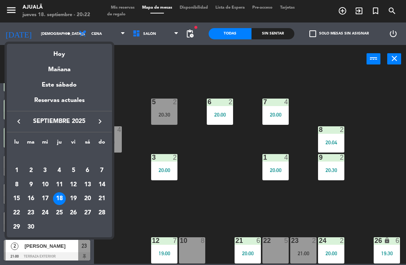
click at [74, 201] on div "19" at bounding box center [73, 199] width 13 height 13
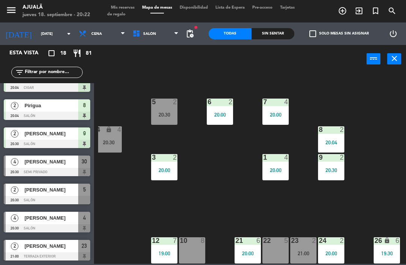
scroll to position [0, 0]
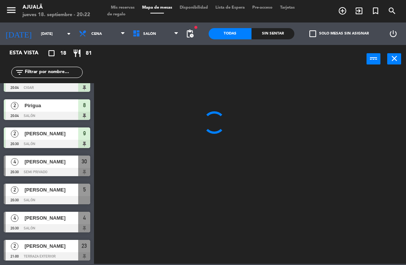
click at [91, 36] on span "Cena" at bounding box center [102, 34] width 54 height 17
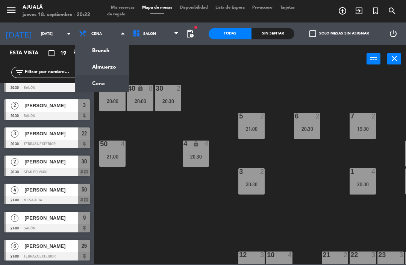
click at [104, 59] on ng-component "menu Ajualä [DATE] 18. septiembre - 20:22 Mis reservas Mapa de mesas Disponibil…" at bounding box center [203, 132] width 406 height 264
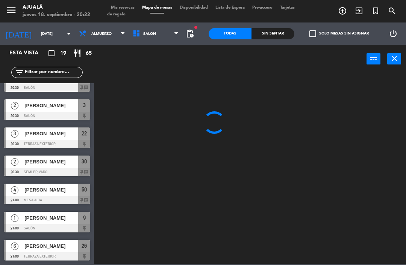
scroll to position [157, 0]
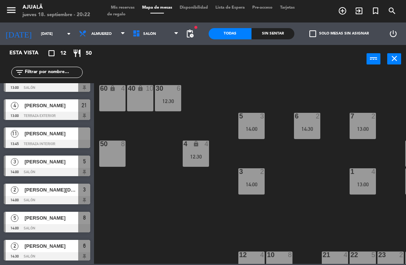
click at [41, 30] on input "[DATE]" at bounding box center [62, 34] width 51 height 12
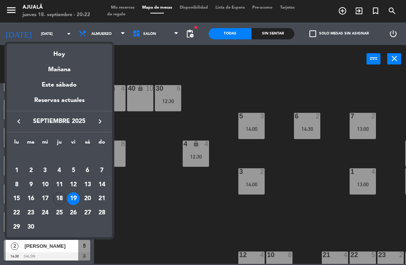
click at [87, 199] on div "20" at bounding box center [87, 199] width 13 height 13
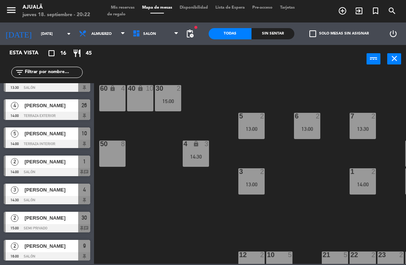
click at [44, 40] on input "[DATE]" at bounding box center [62, 34] width 51 height 12
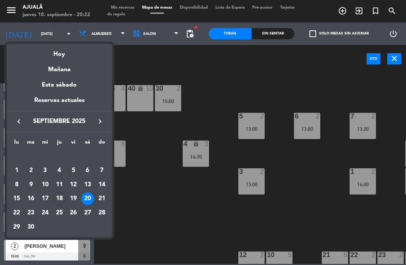
scroll to position [269, 0]
click at [101, 202] on div "21" at bounding box center [101, 199] width 13 height 13
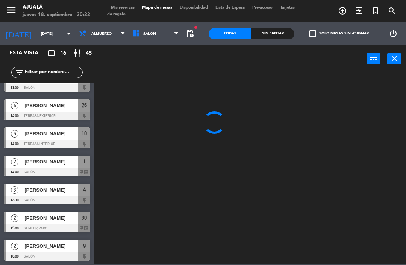
scroll to position [0, 0]
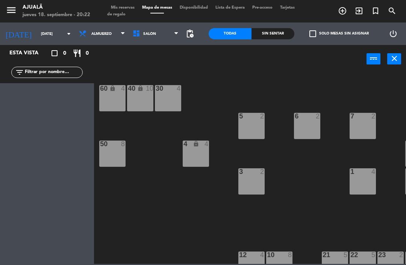
click at [40, 23] on div "[DATE] [DATE] arrow_drop_down" at bounding box center [37, 34] width 75 height 23
click at [39, 40] on input "[DATE]" at bounding box center [62, 34] width 51 height 12
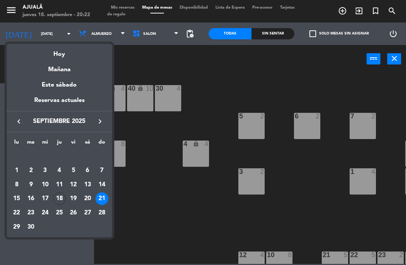
click at [77, 53] on div "Hoy" at bounding box center [59, 51] width 105 height 15
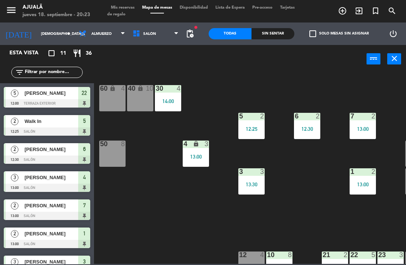
click at [38, 34] on input "[DEMOGRAPHIC_DATA][DATE]" at bounding box center [62, 34] width 51 height 12
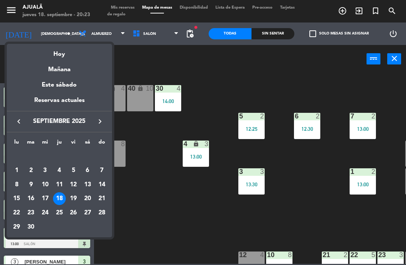
click at [78, 197] on div "19" at bounding box center [73, 199] width 13 height 13
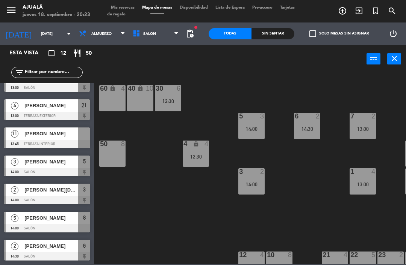
scroll to position [157, 0]
click at [43, 29] on input "[DATE]" at bounding box center [62, 34] width 51 height 12
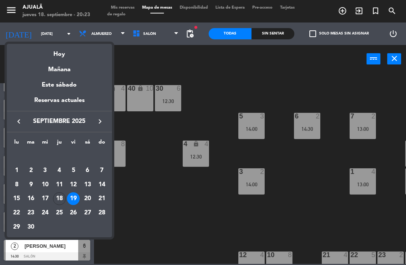
click at [87, 197] on div "20" at bounding box center [87, 199] width 13 height 13
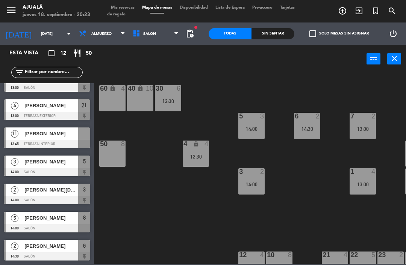
type input "[DATE]"
click at [31, 106] on span "[PERSON_NAME]" at bounding box center [51, 106] width 54 height 8
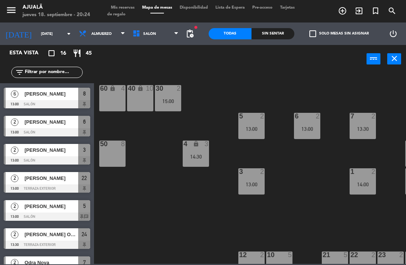
scroll to position [84, 0]
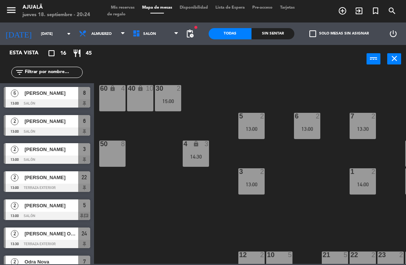
click at [59, 191] on div at bounding box center [47, 188] width 86 height 8
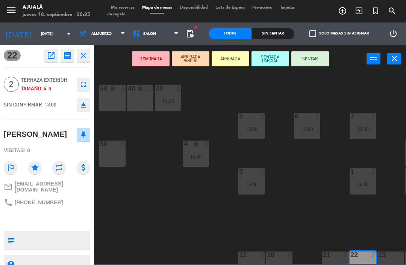
click at [52, 55] on icon "open_in_new" at bounding box center [51, 55] width 9 height 9
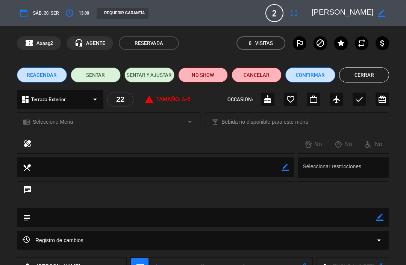
click at [297, 18] on button "fullscreen" at bounding box center [294, 13] width 14 height 14
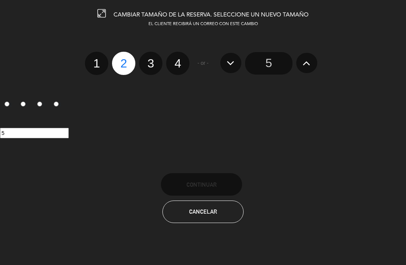
click at [175, 57] on label "4" at bounding box center [177, 63] width 23 height 23
click at [175, 57] on input "4" at bounding box center [176, 56] width 5 height 5
radio input "true"
radio input "false"
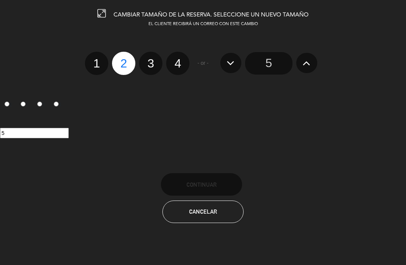
radio input "false"
radio input "true"
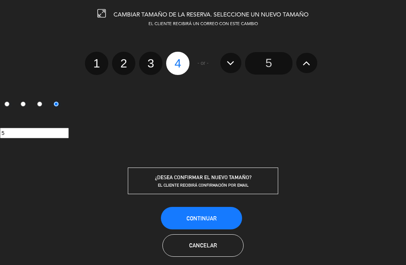
click at [207, 217] on span "Continuar" at bounding box center [201, 219] width 30 height 6
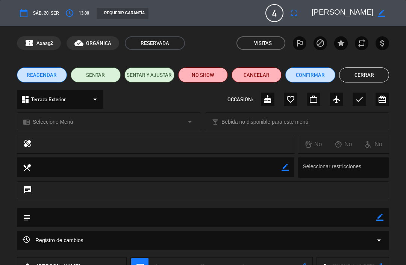
click at [75, 13] on button "access_time" at bounding box center [70, 13] width 14 height 14
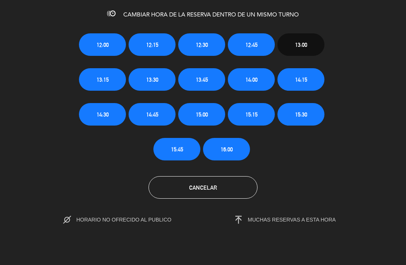
click at [155, 81] on span "13:30" at bounding box center [152, 79] width 12 height 9
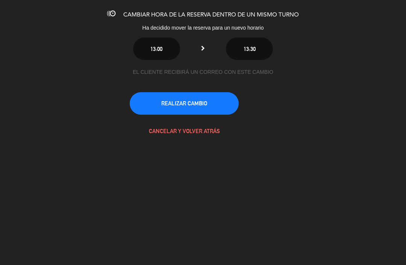
click at [173, 109] on button "REALIZAR CAMBIO" at bounding box center [184, 103] width 109 height 23
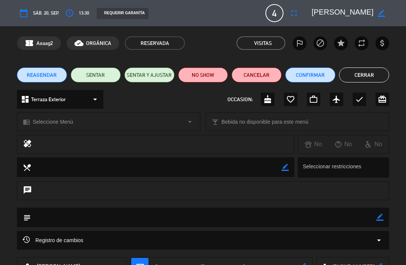
click at [365, 82] on button "Cerrar" at bounding box center [364, 75] width 50 height 15
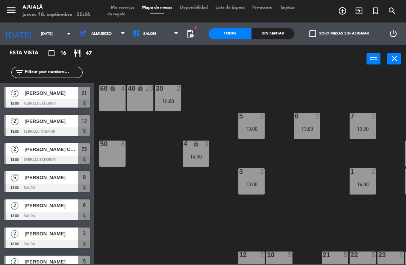
click at [37, 38] on input "[DATE]" at bounding box center [62, 34] width 51 height 12
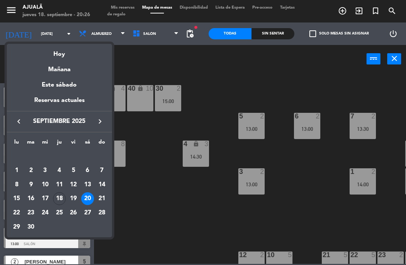
click at [70, 196] on div "19" at bounding box center [73, 199] width 13 height 13
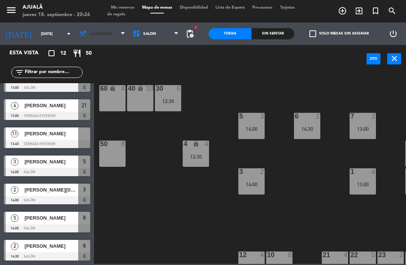
click at [93, 36] on span "Almuerzo" at bounding box center [101, 34] width 20 height 4
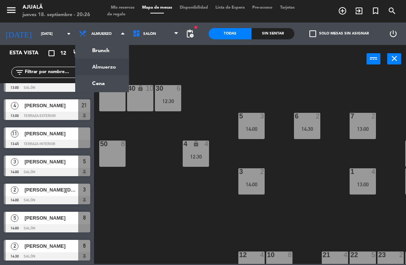
scroll to position [157, 0]
click at [87, 81] on ng-component "menu Ajualä [DATE] 18. septiembre - 20:26 Mis reservas Mapa de mesas Disponibil…" at bounding box center [203, 132] width 406 height 264
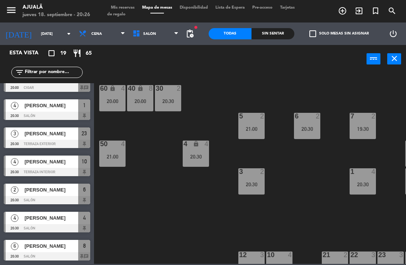
click at [50, 35] on input "[DATE]" at bounding box center [62, 34] width 51 height 12
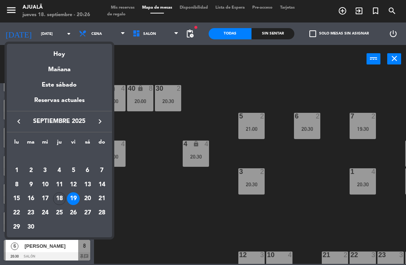
click at [63, 196] on div "18" at bounding box center [59, 199] width 13 height 13
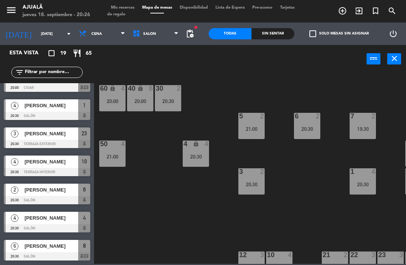
type input "[DEMOGRAPHIC_DATA][DATE]"
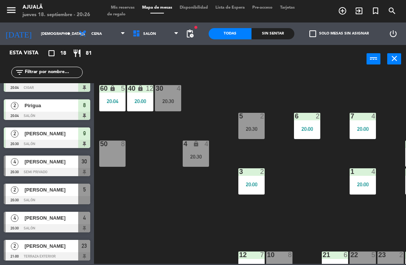
scroll to position [326, 0]
click at [63, 159] on span "[PERSON_NAME]" at bounding box center [51, 162] width 54 height 8
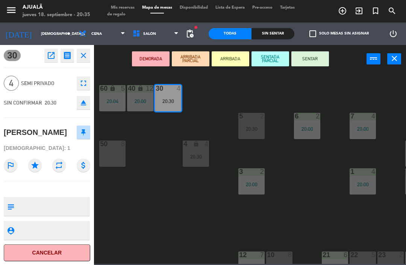
click at [320, 58] on button "SENTAR" at bounding box center [310, 58] width 38 height 15
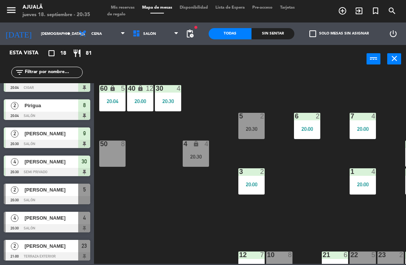
click at [68, 186] on div "[PERSON_NAME]" at bounding box center [51, 190] width 54 height 12
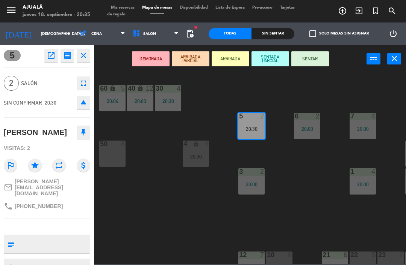
click at [318, 63] on button "SENTAR" at bounding box center [310, 58] width 38 height 15
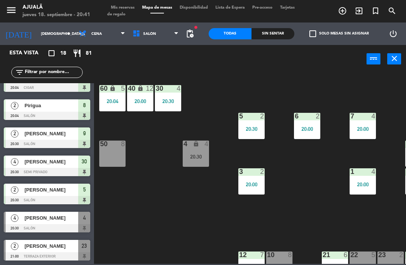
click at [37, 38] on input "[DEMOGRAPHIC_DATA][DATE]" at bounding box center [62, 34] width 51 height 12
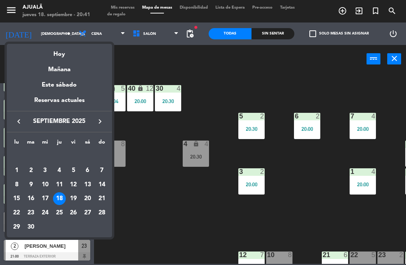
click at [71, 86] on div "Este sábado" at bounding box center [59, 85] width 105 height 21
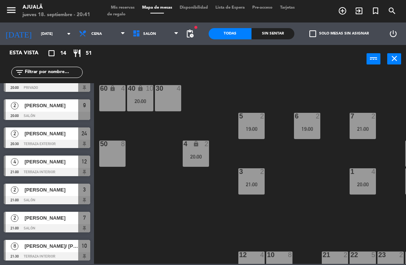
scroll to position [213, 0]
click at [99, 39] on span "Cena" at bounding box center [102, 34] width 54 height 17
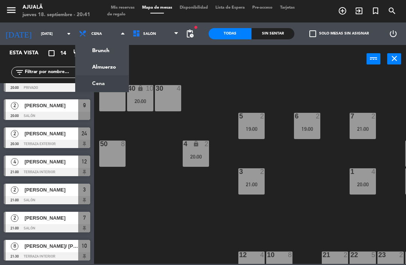
click at [98, 67] on ng-component "menu Ajualä [DATE] 18. septiembre - 20:41 Mis reservas Mapa de mesas Disponibil…" at bounding box center [203, 132] width 406 height 264
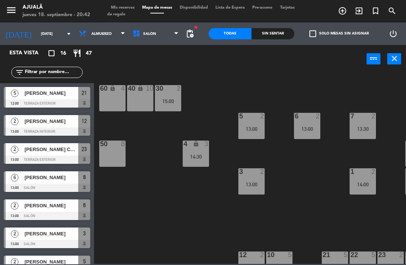
scroll to position [0, 0]
click at [37, 38] on input "[DATE]" at bounding box center [62, 34] width 51 height 12
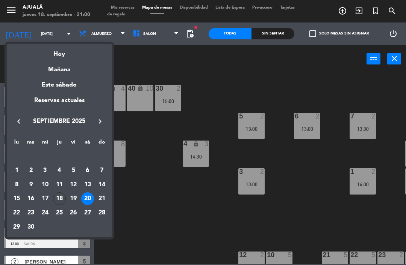
click at [76, 197] on div "19" at bounding box center [73, 199] width 13 height 13
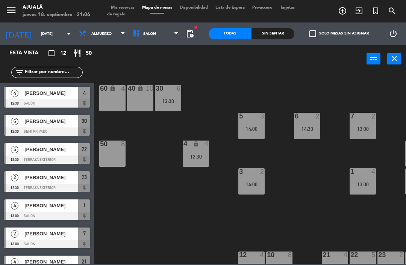
click at [41, 36] on input "[DATE]" at bounding box center [62, 34] width 51 height 12
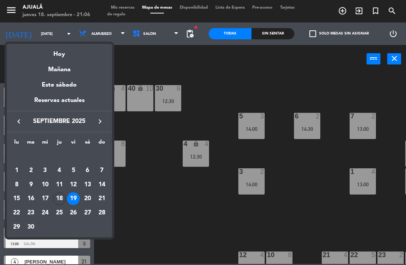
click at [59, 200] on div "18" at bounding box center [59, 199] width 13 height 13
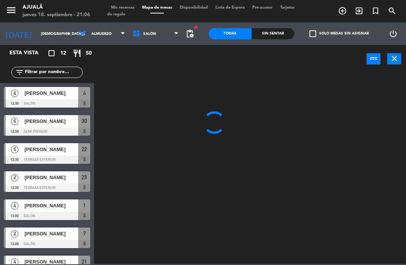
click at [96, 41] on span "Almuerzo" at bounding box center [102, 34] width 54 height 17
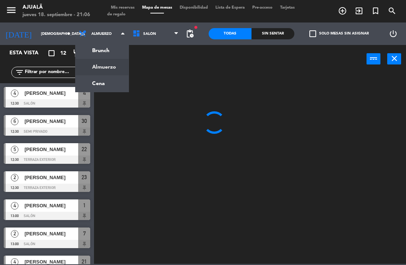
click at [103, 70] on ng-component "menu Ajualä [DATE] 18. septiembre - 21:06 Mis reservas Mapa de mesas Disponibil…" at bounding box center [203, 132] width 406 height 264
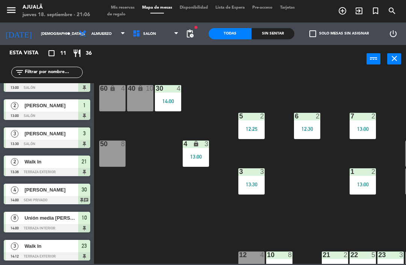
scroll to position [128, 0]
click at [97, 37] on span "Almuerzo" at bounding box center [102, 34] width 54 height 17
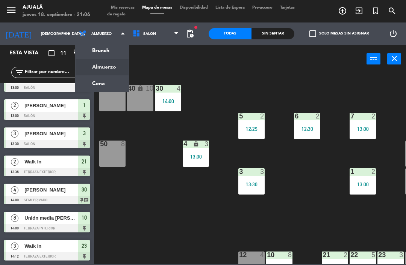
click at [101, 82] on ng-component "menu Ajualä [DATE] 18. septiembre - 21:06 Mis reservas Mapa de mesas Disponibil…" at bounding box center [203, 132] width 406 height 264
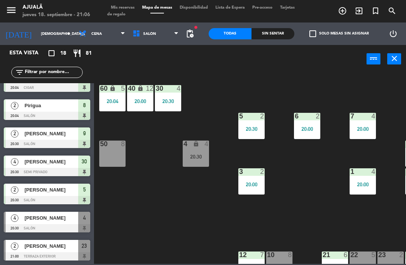
scroll to position [326, 0]
click at [63, 222] on div "[PERSON_NAME]" at bounding box center [51, 218] width 54 height 12
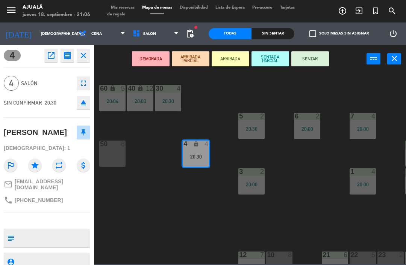
click at [309, 56] on button "SENTAR" at bounding box center [310, 58] width 38 height 15
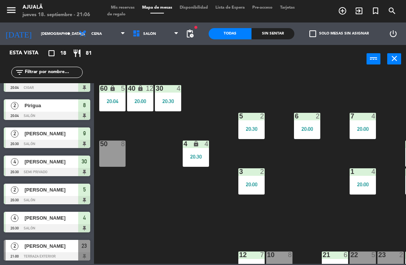
click at [57, 253] on div at bounding box center [47, 257] width 86 height 8
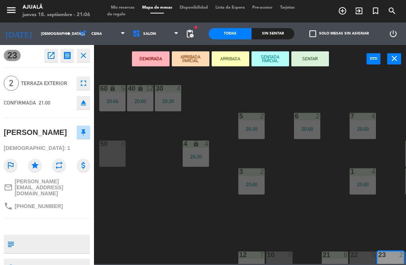
click at [319, 57] on button "SENTAR" at bounding box center [310, 58] width 38 height 15
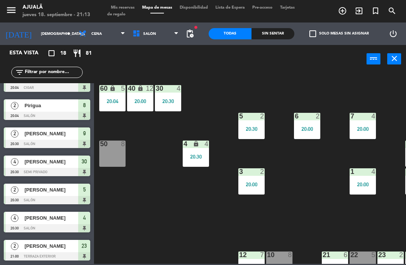
click at [37, 35] on input "[DEMOGRAPHIC_DATA][DATE]" at bounding box center [62, 34] width 51 height 12
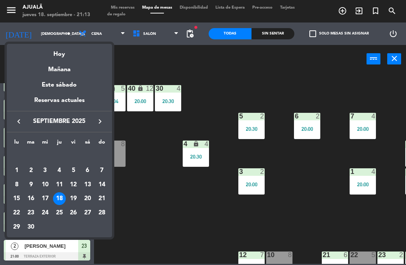
click at [76, 196] on div "19" at bounding box center [73, 199] width 13 height 13
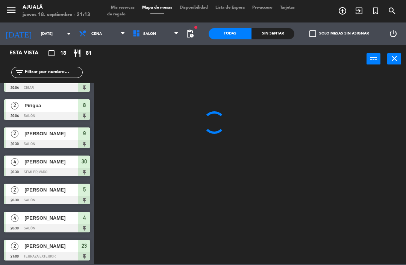
click at [93, 35] on span "Cena" at bounding box center [102, 34] width 54 height 17
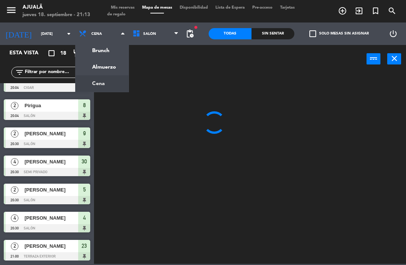
click at [92, 74] on ng-component "menu Ajualä [DATE] 18. septiembre - 21:13 Mis reservas Mapa de mesas Disponibil…" at bounding box center [203, 132] width 406 height 264
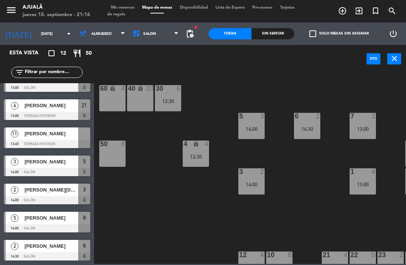
scroll to position [157, 0]
click at [101, 37] on span "Almuerzo" at bounding box center [102, 34] width 54 height 17
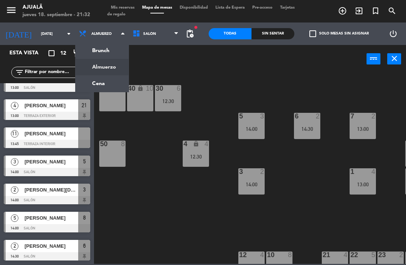
click at [95, 84] on ng-component "menu Ajualä [DATE] 18. septiembre - 21:32 Mis reservas Mapa de mesas Disponibil…" at bounding box center [203, 132] width 406 height 264
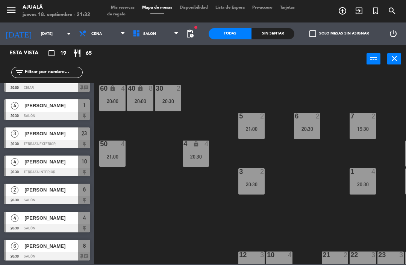
click at [42, 35] on input "[DATE]" at bounding box center [62, 34] width 51 height 12
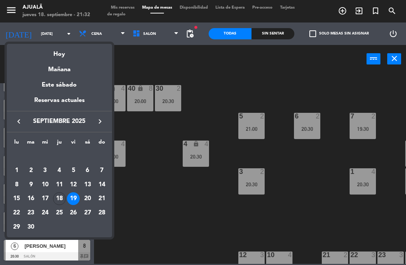
click at [75, 57] on div "Hoy" at bounding box center [59, 51] width 105 height 15
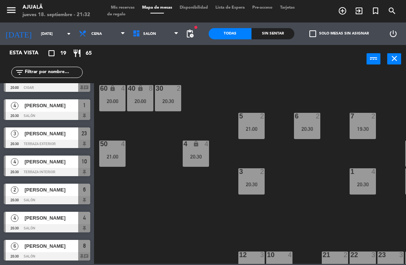
type input "[DEMOGRAPHIC_DATA][DATE]"
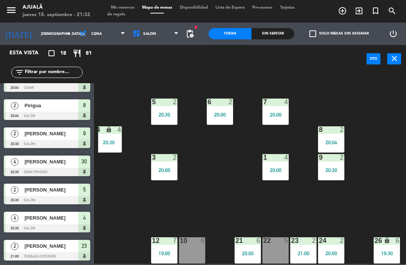
scroll to position [14, 87]
click at [279, 252] on div "22 5" at bounding box center [275, 251] width 26 height 26
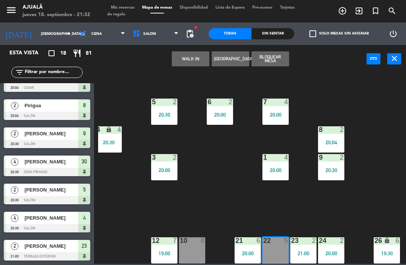
click at [193, 55] on button "WALK IN" at bounding box center [191, 58] width 38 height 15
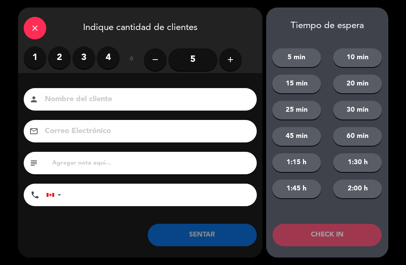
click at [63, 56] on label "2" at bounding box center [59, 58] width 23 height 23
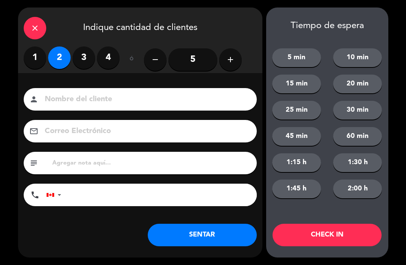
click at [210, 232] on button "SENTAR" at bounding box center [202, 235] width 109 height 23
